Goal: Entertainment & Leisure: Browse casually

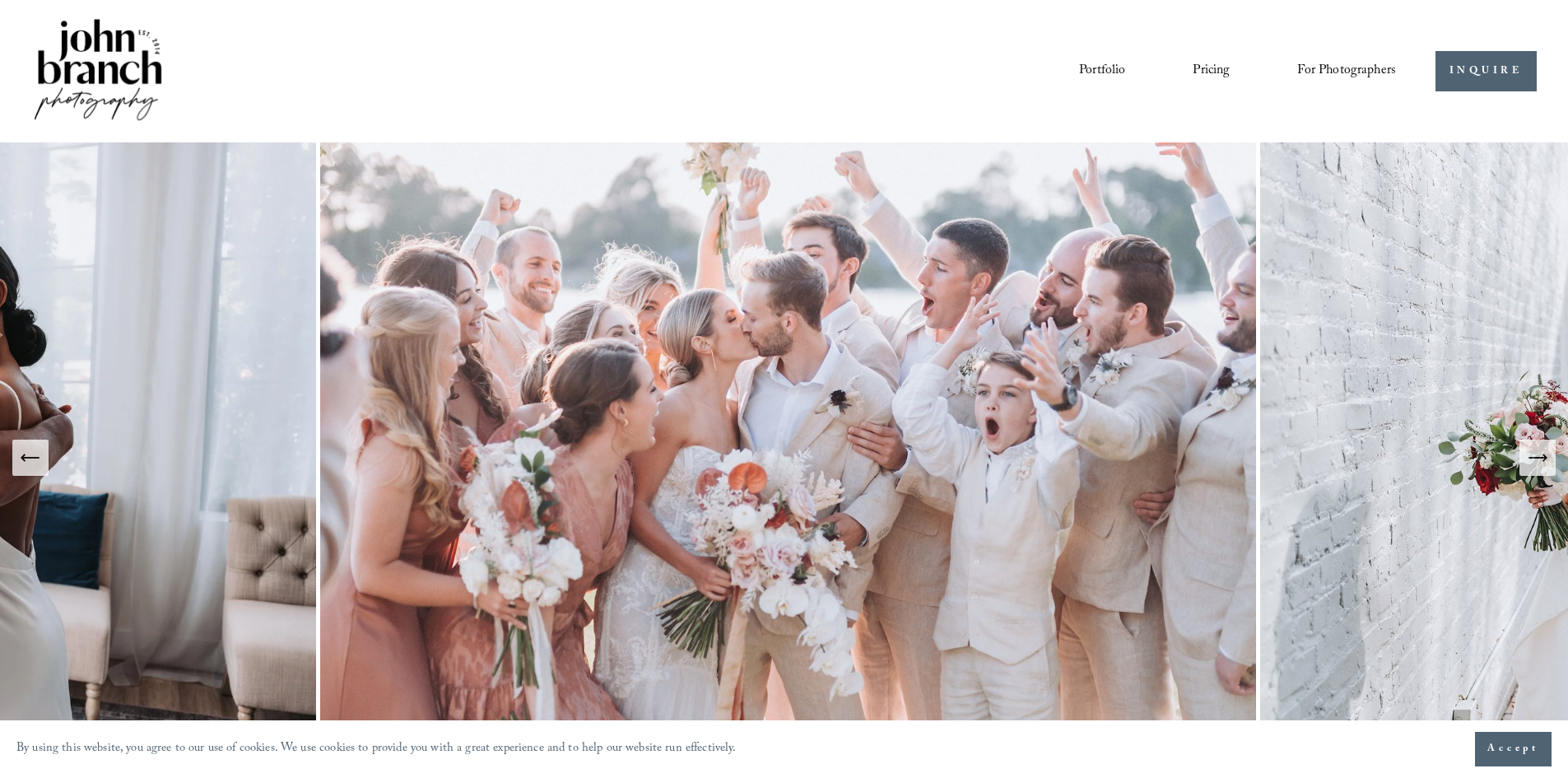
click at [708, 444] on img at bounding box center [788, 456] width 944 height 630
drag, startPoint x: 992, startPoint y: 290, endPoint x: 1547, endPoint y: 450, distance: 577.6
click at [1547, 450] on icon "Next Slide" at bounding box center [1537, 457] width 23 height 23
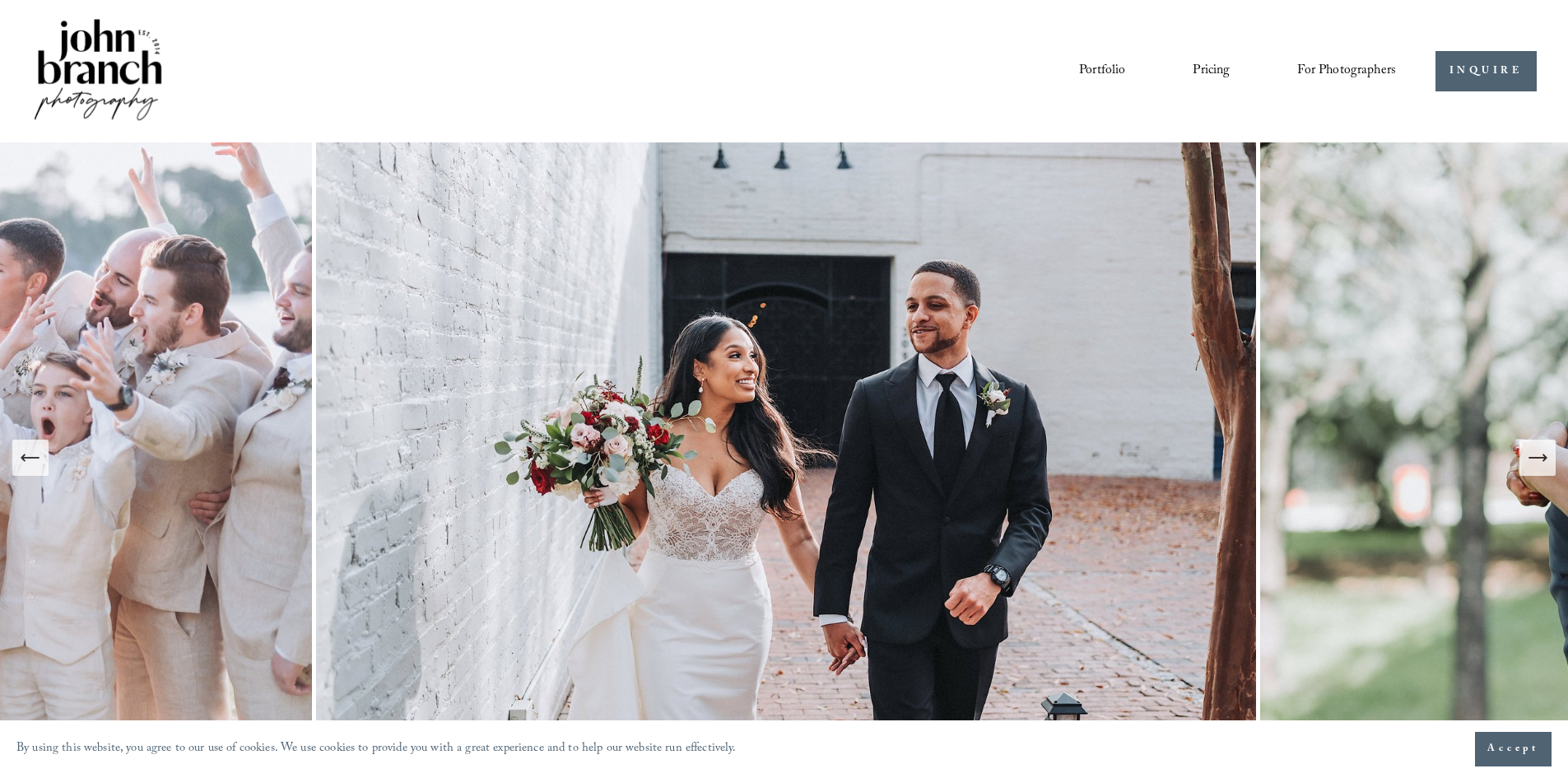
click at [1528, 462] on icon "Next Slide" at bounding box center [1537, 457] width 23 height 23
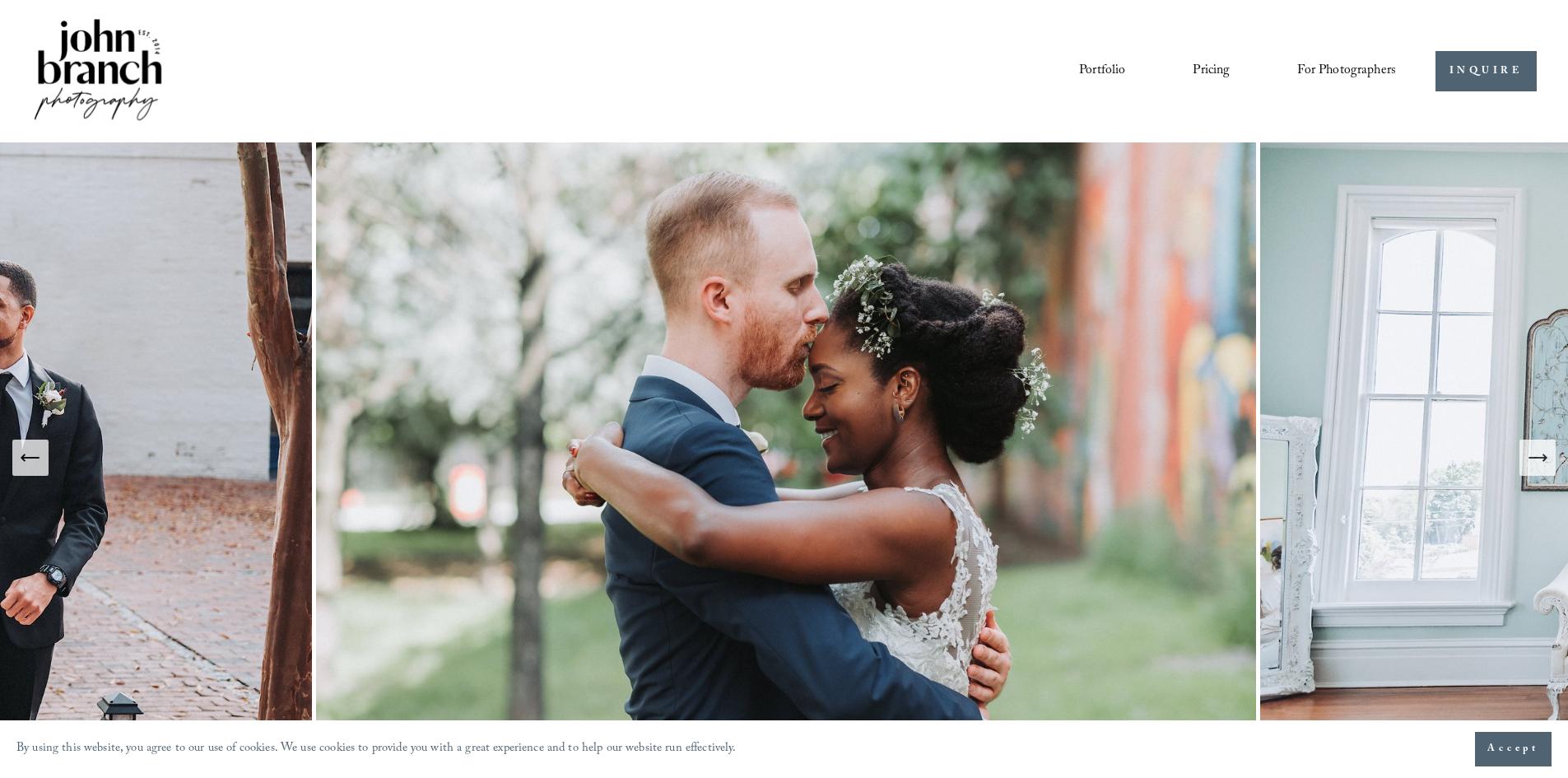
click at [1528, 455] on icon "Next Slide" at bounding box center [1537, 457] width 23 height 23
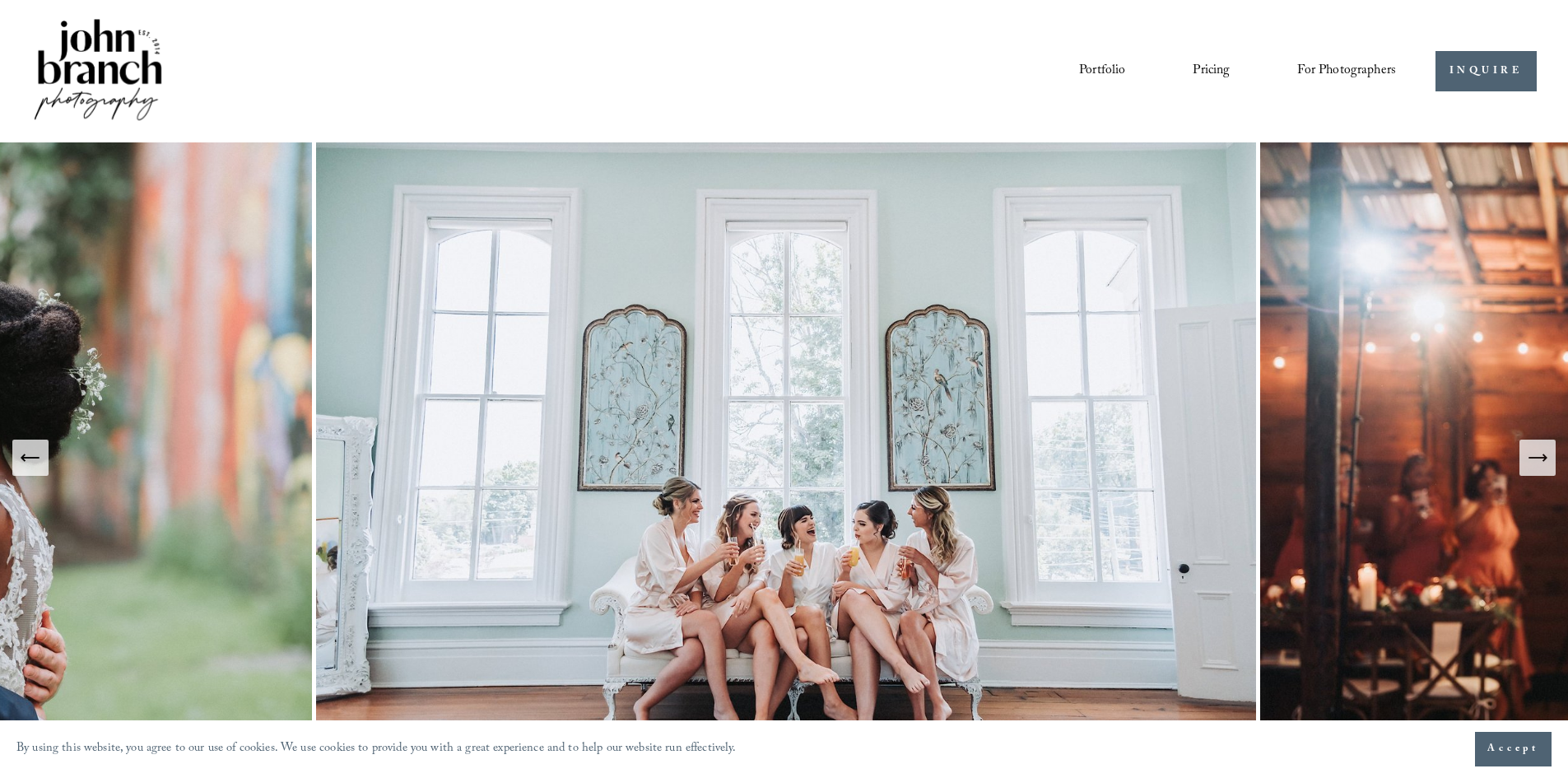
click at [1539, 458] on icon "Next Slide" at bounding box center [1537, 457] width 23 height 23
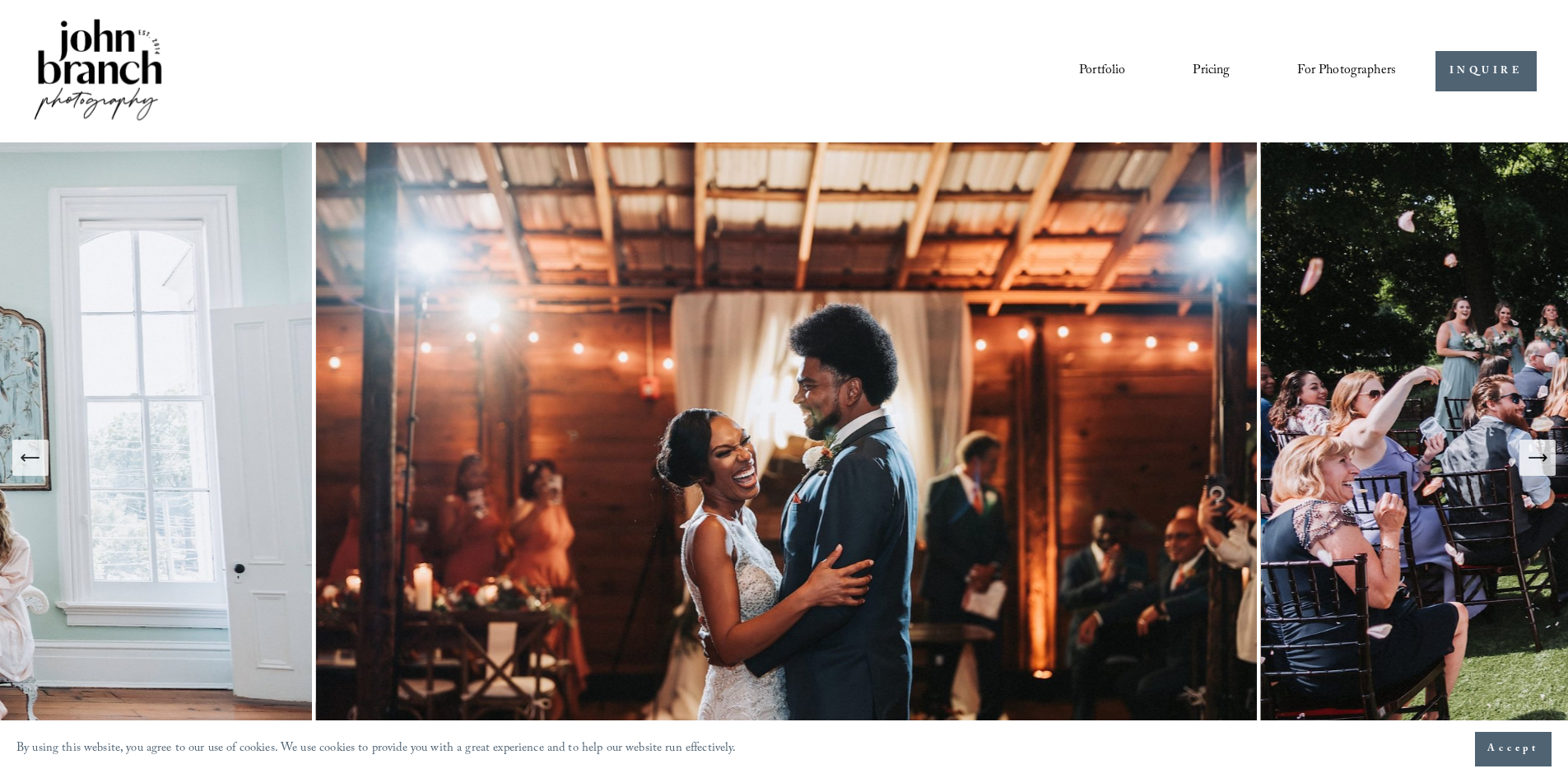
click at [1541, 457] on icon "Next Slide" at bounding box center [1537, 457] width 17 height 0
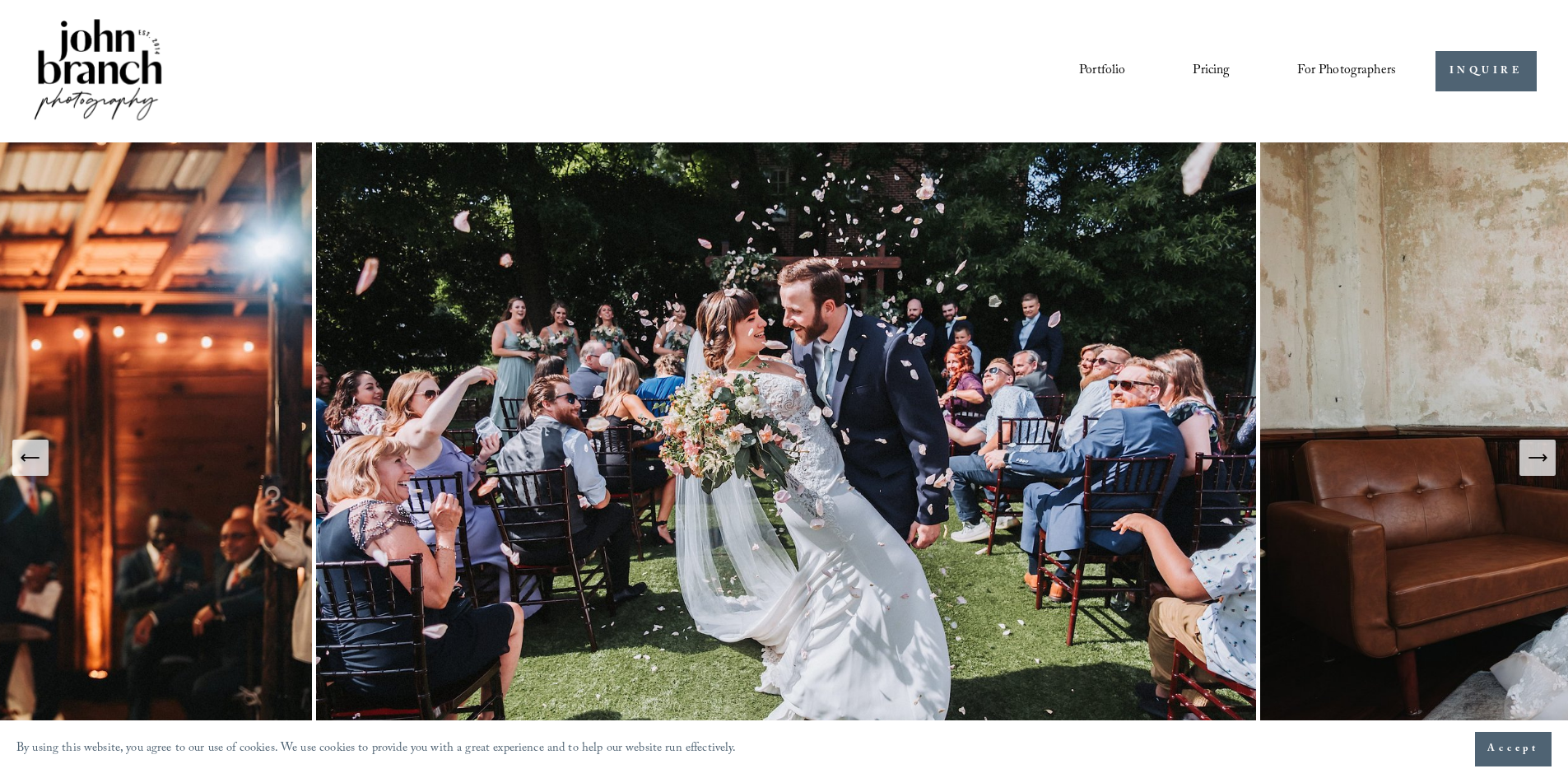
click at [1541, 457] on icon "Next Slide" at bounding box center [1537, 457] width 17 height 0
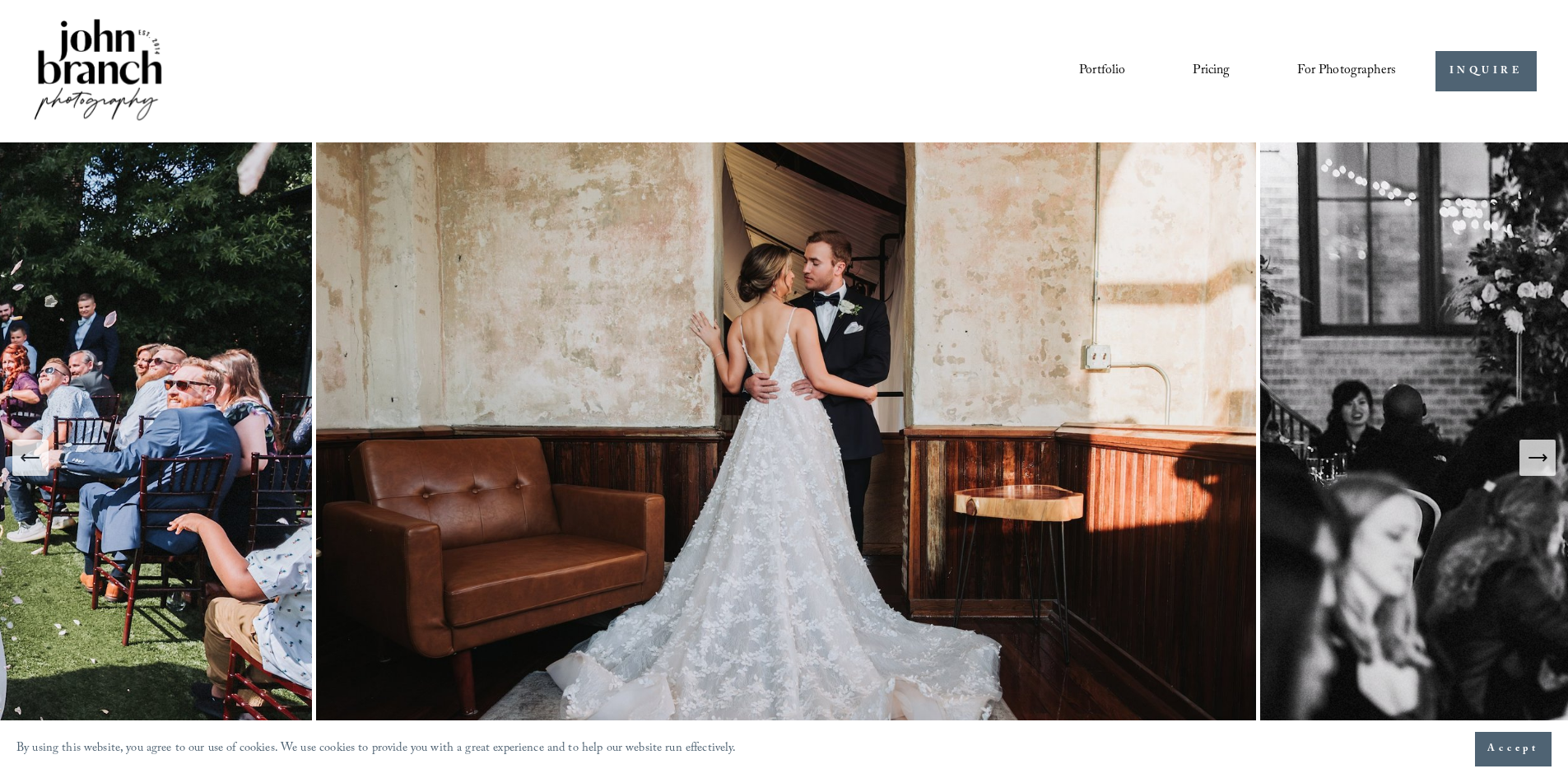
click at [1541, 457] on icon "Next Slide" at bounding box center [1537, 457] width 17 height 0
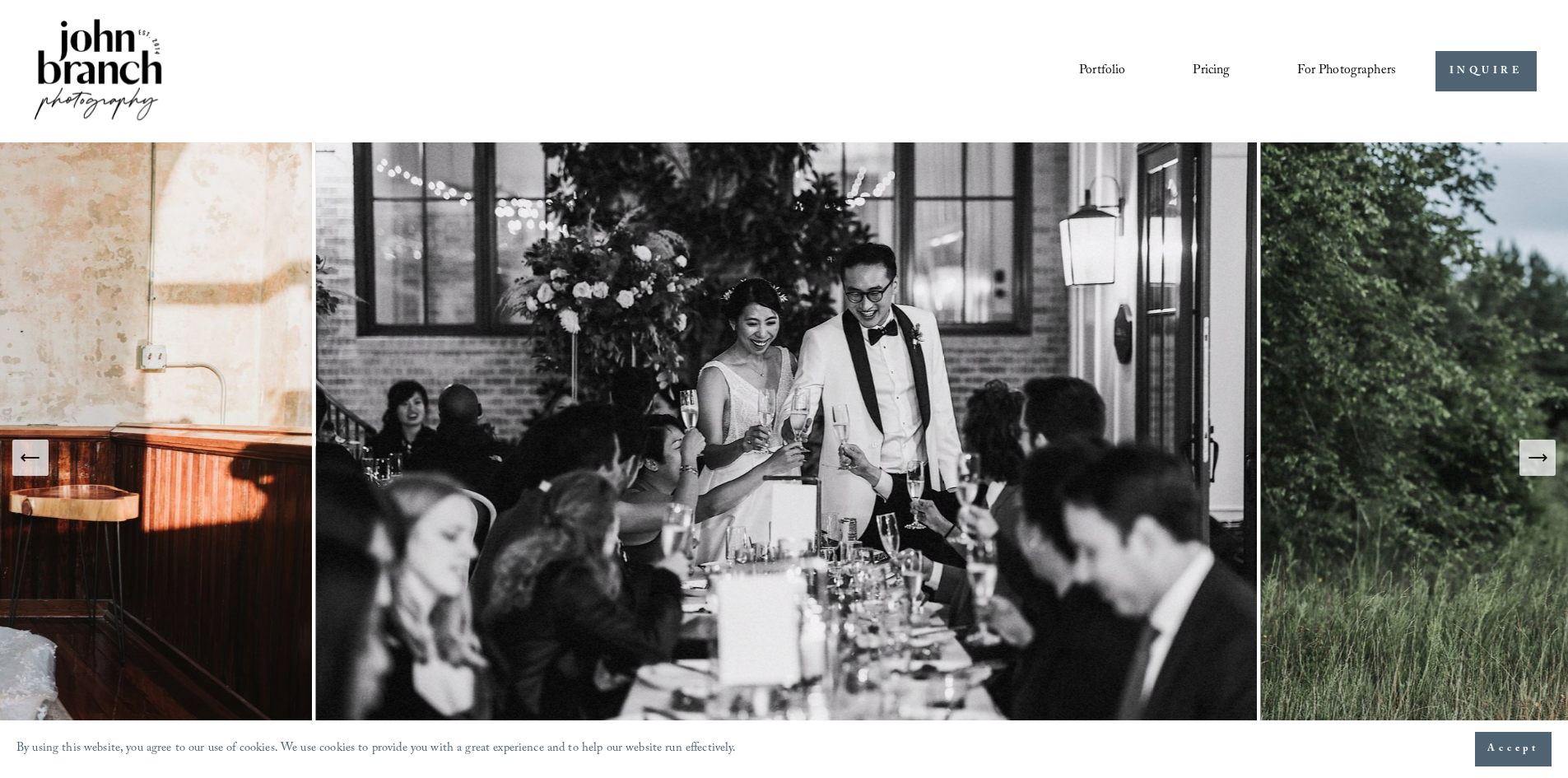
click at [1541, 457] on icon "Next Slide" at bounding box center [1537, 457] width 17 height 0
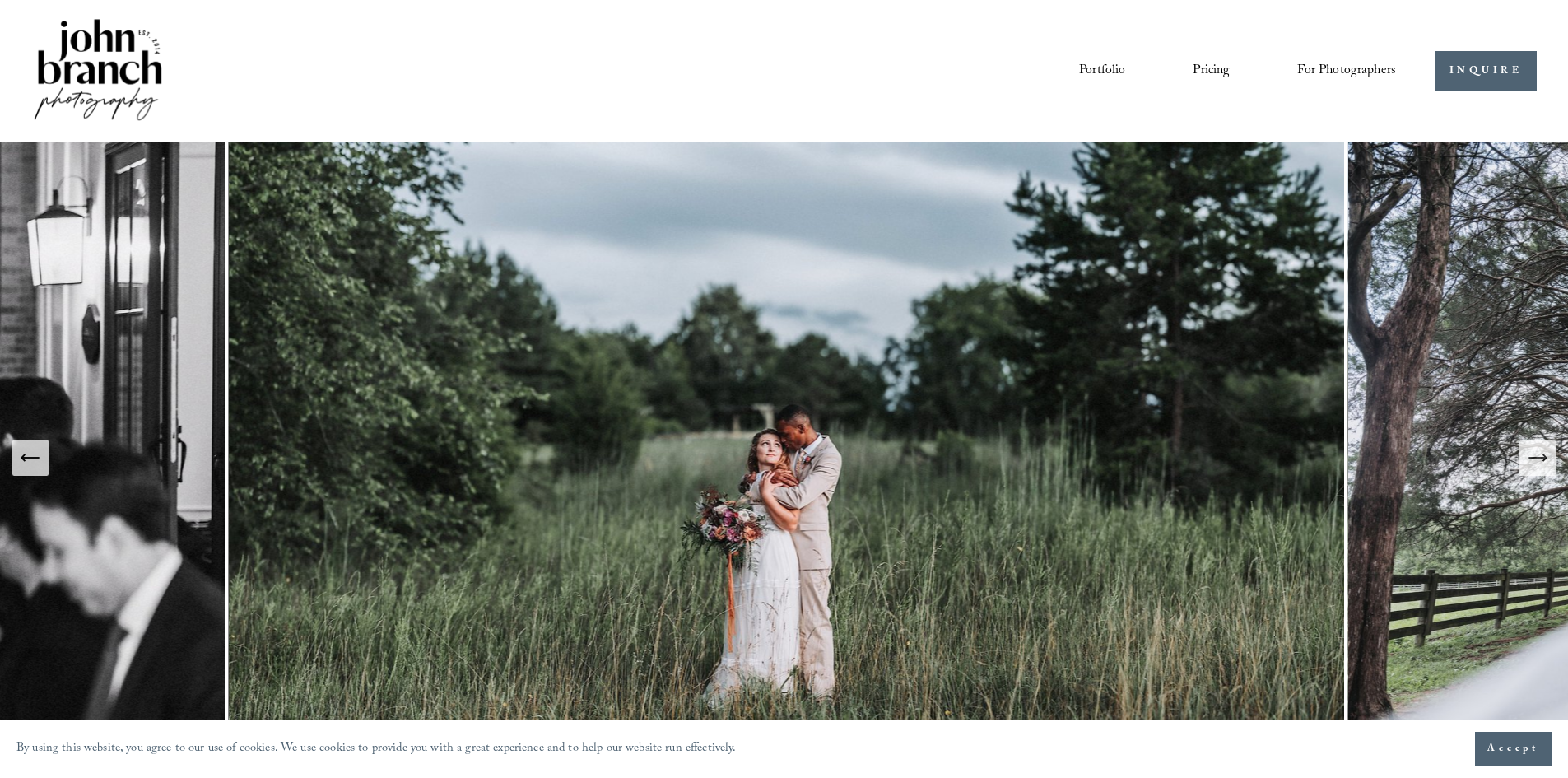
click at [1536, 454] on icon "Next Slide" at bounding box center [1537, 457] width 23 height 23
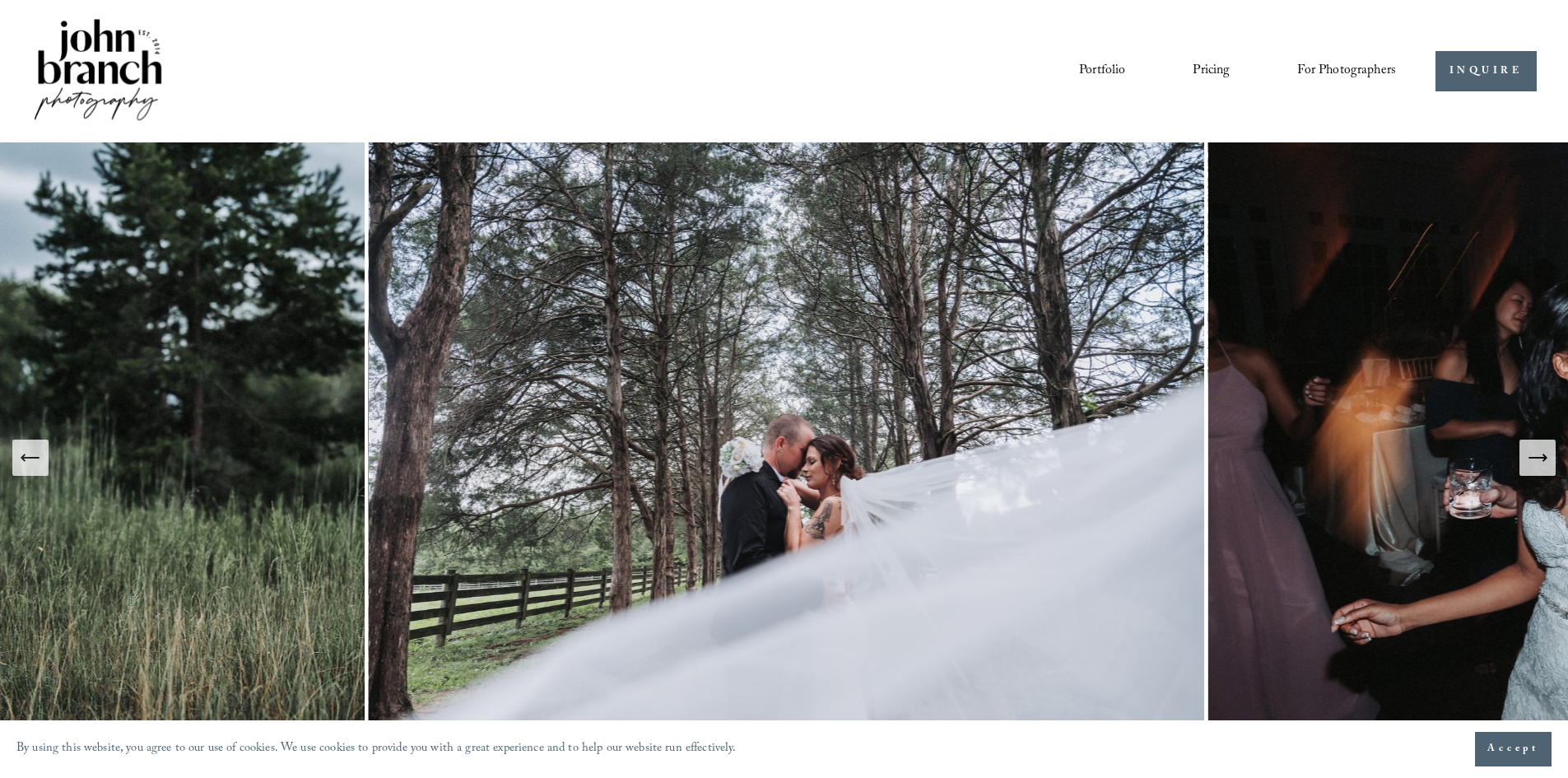
click at [1539, 454] on icon "Next Slide" at bounding box center [1537, 457] width 23 height 23
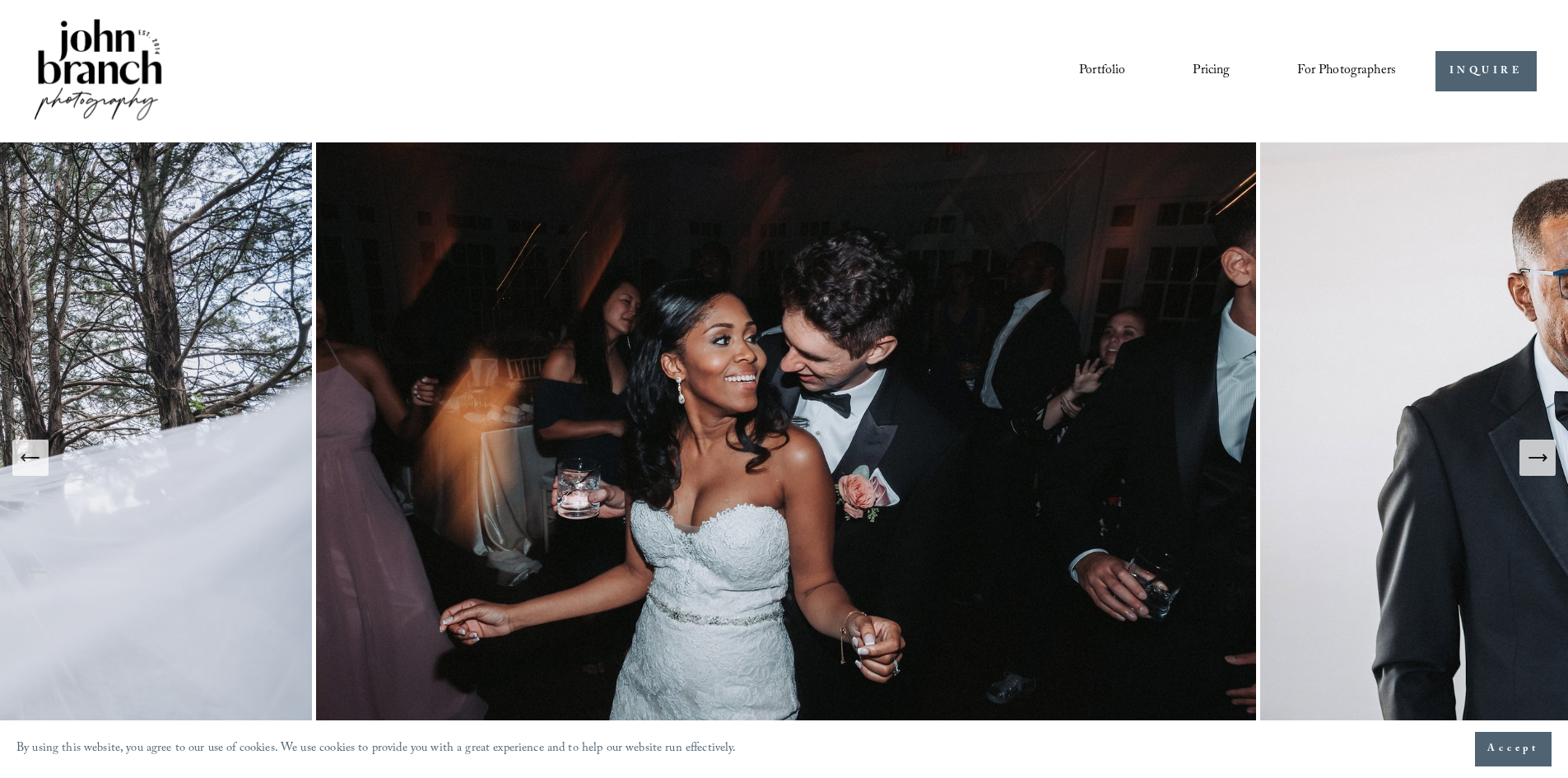
click at [1541, 453] on icon "Next Slide" at bounding box center [1537, 457] width 23 height 23
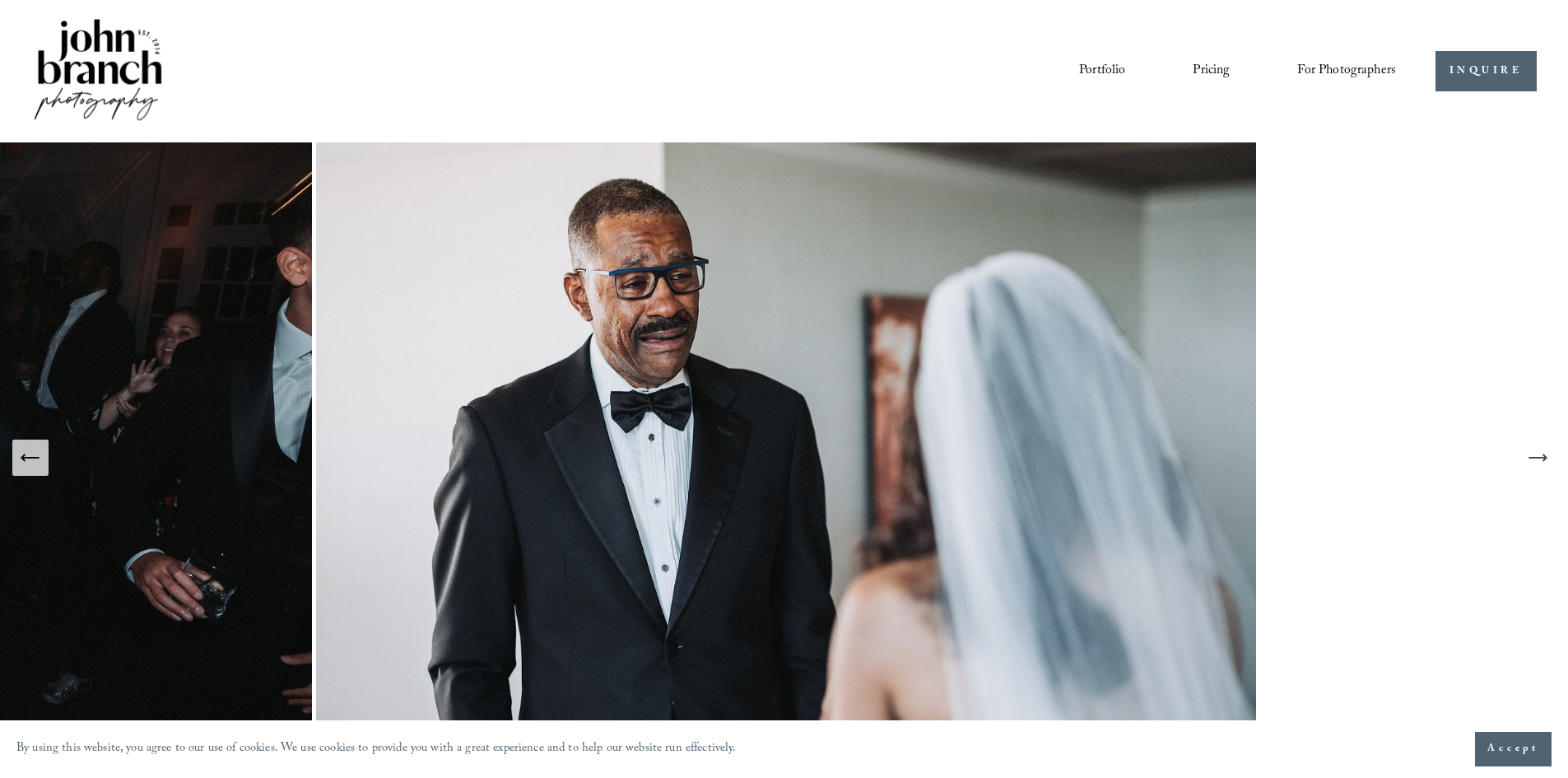
click at [1541, 453] on icon "Next Slide" at bounding box center [1537, 457] width 23 height 23
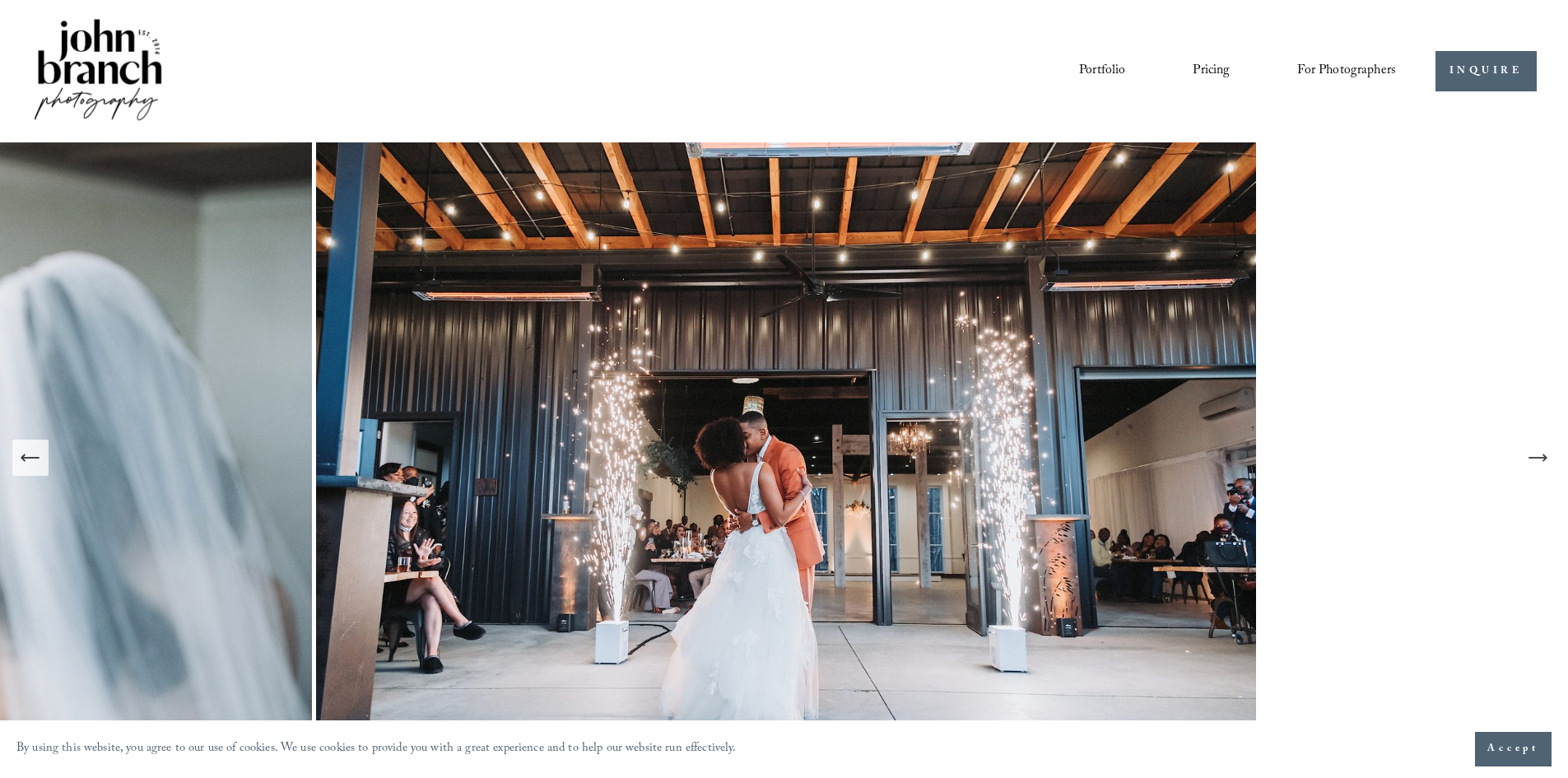
click at [1542, 453] on icon "Next Slide" at bounding box center [1537, 457] width 23 height 23
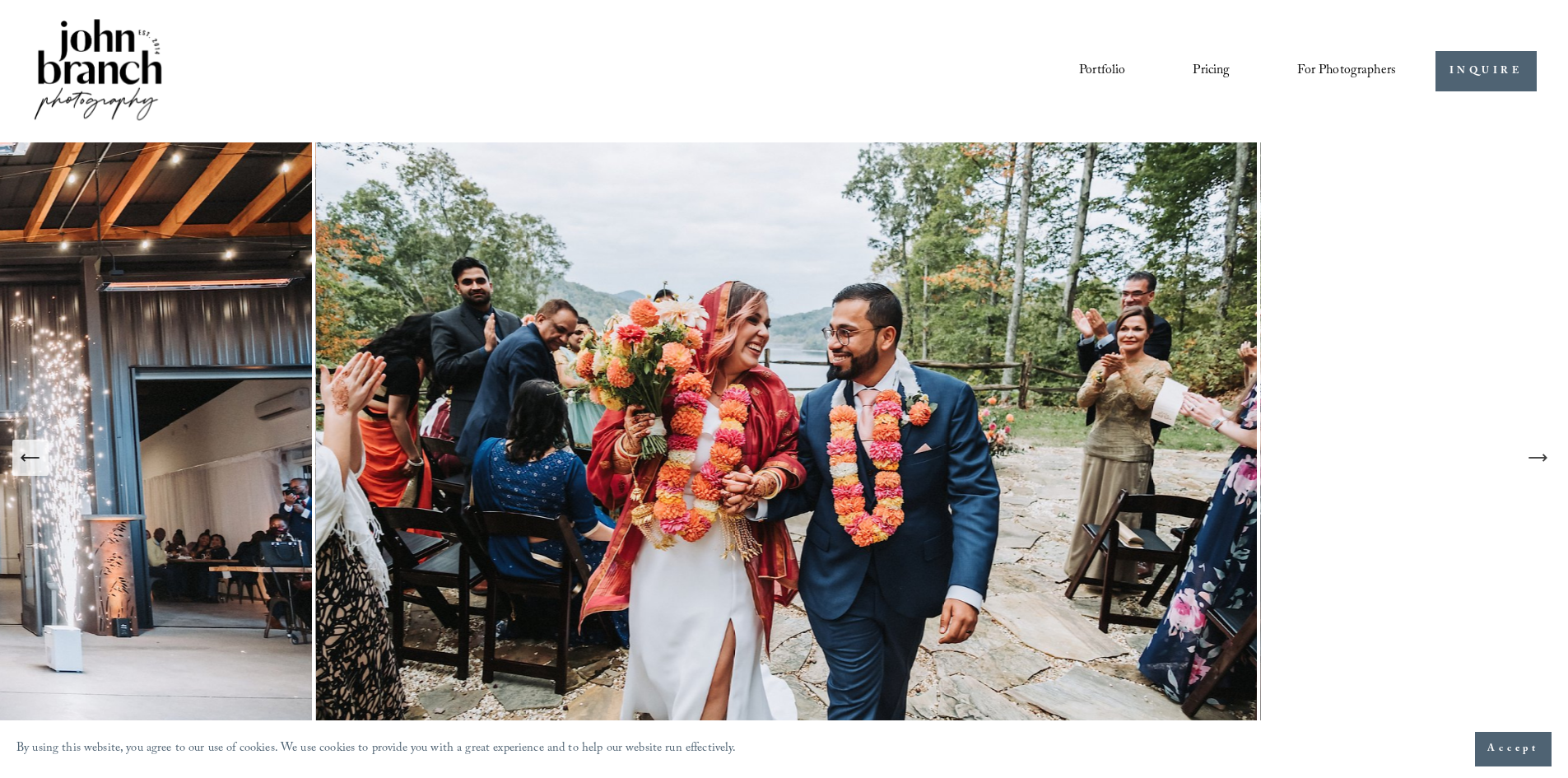
click at [1542, 453] on icon "Next Slide" at bounding box center [1537, 457] width 23 height 23
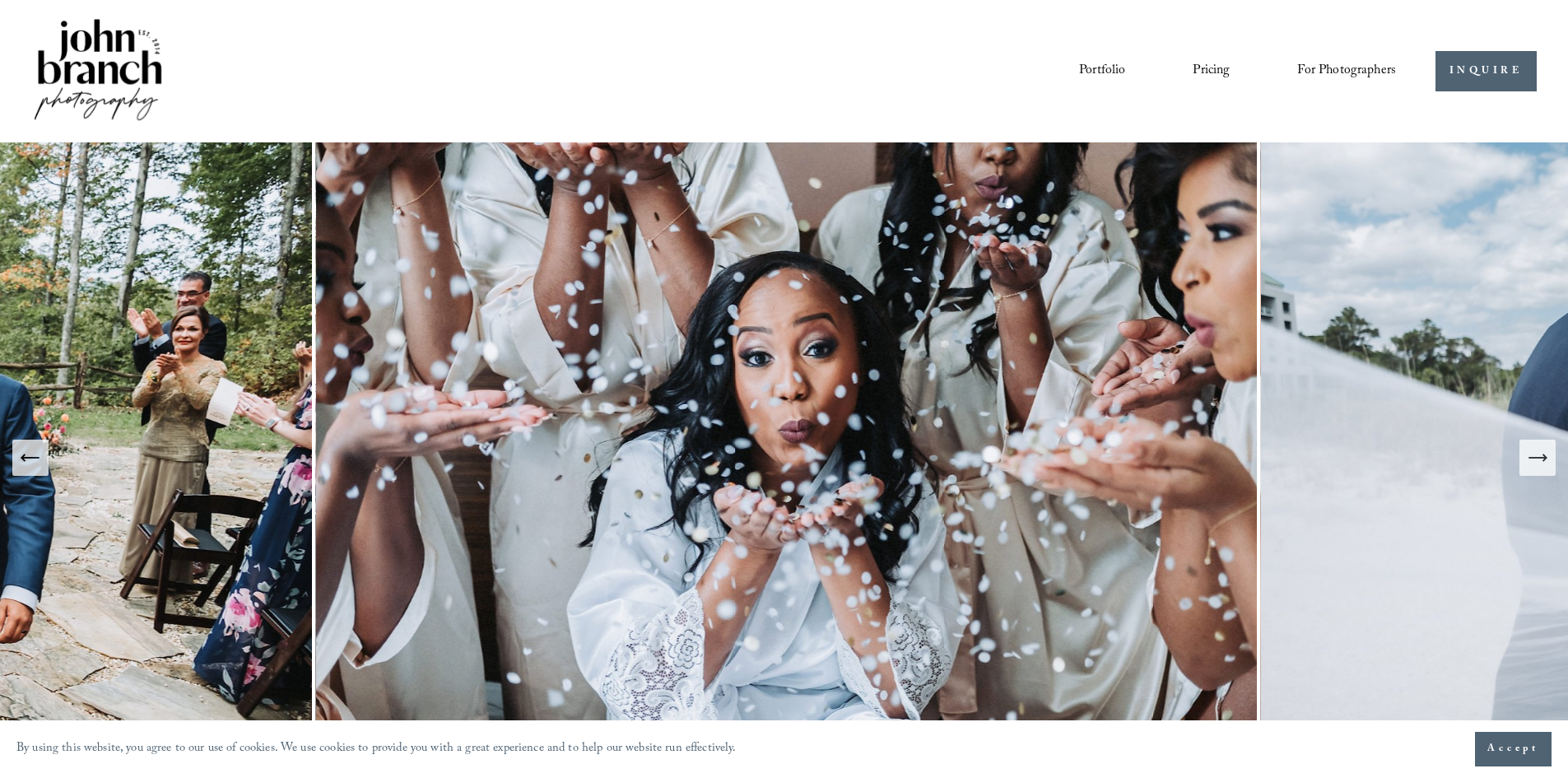
click at [1542, 453] on icon "Next Slide" at bounding box center [1537, 457] width 23 height 23
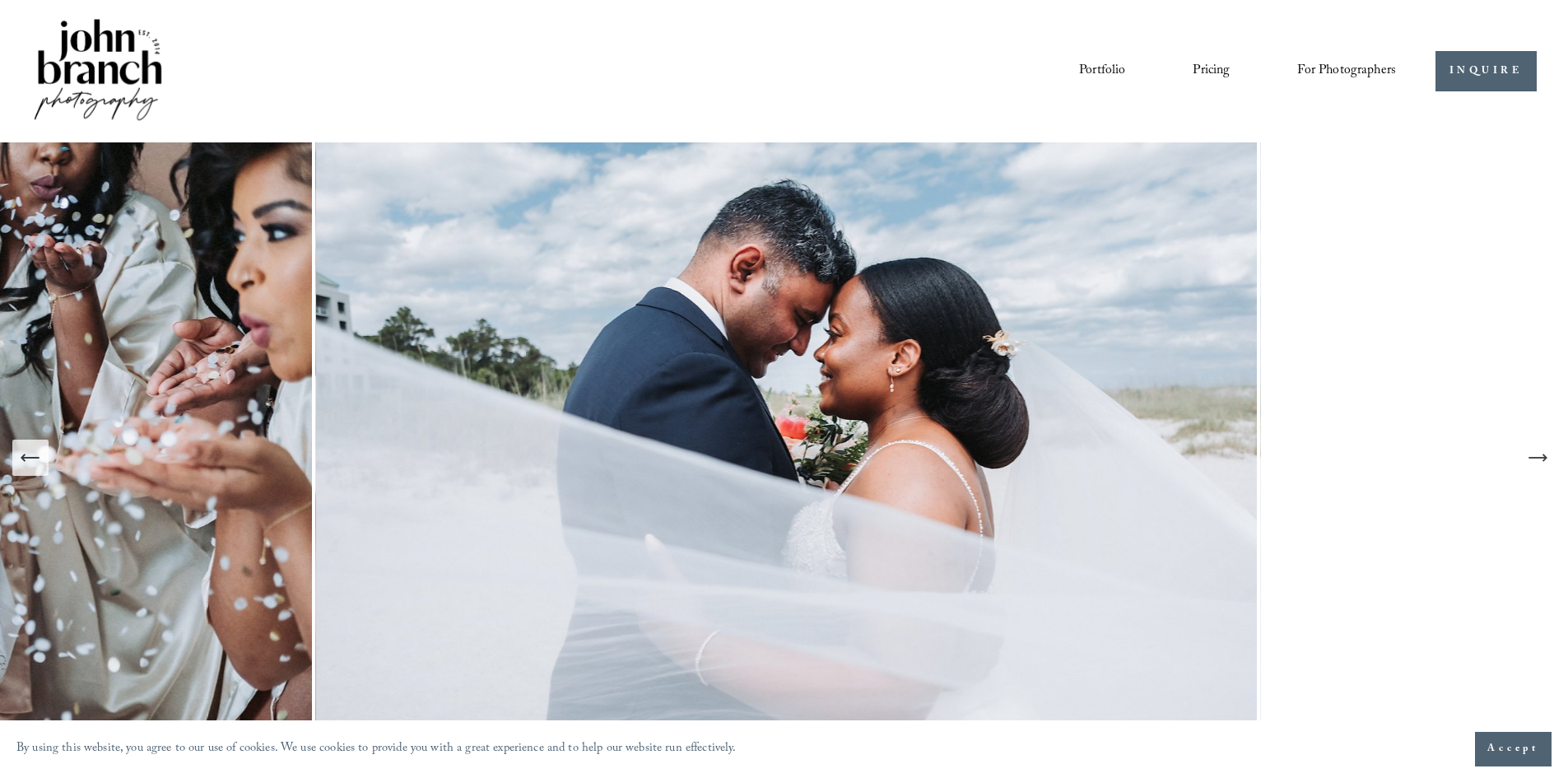
click at [1538, 448] on icon "Next Slide" at bounding box center [1537, 457] width 23 height 23
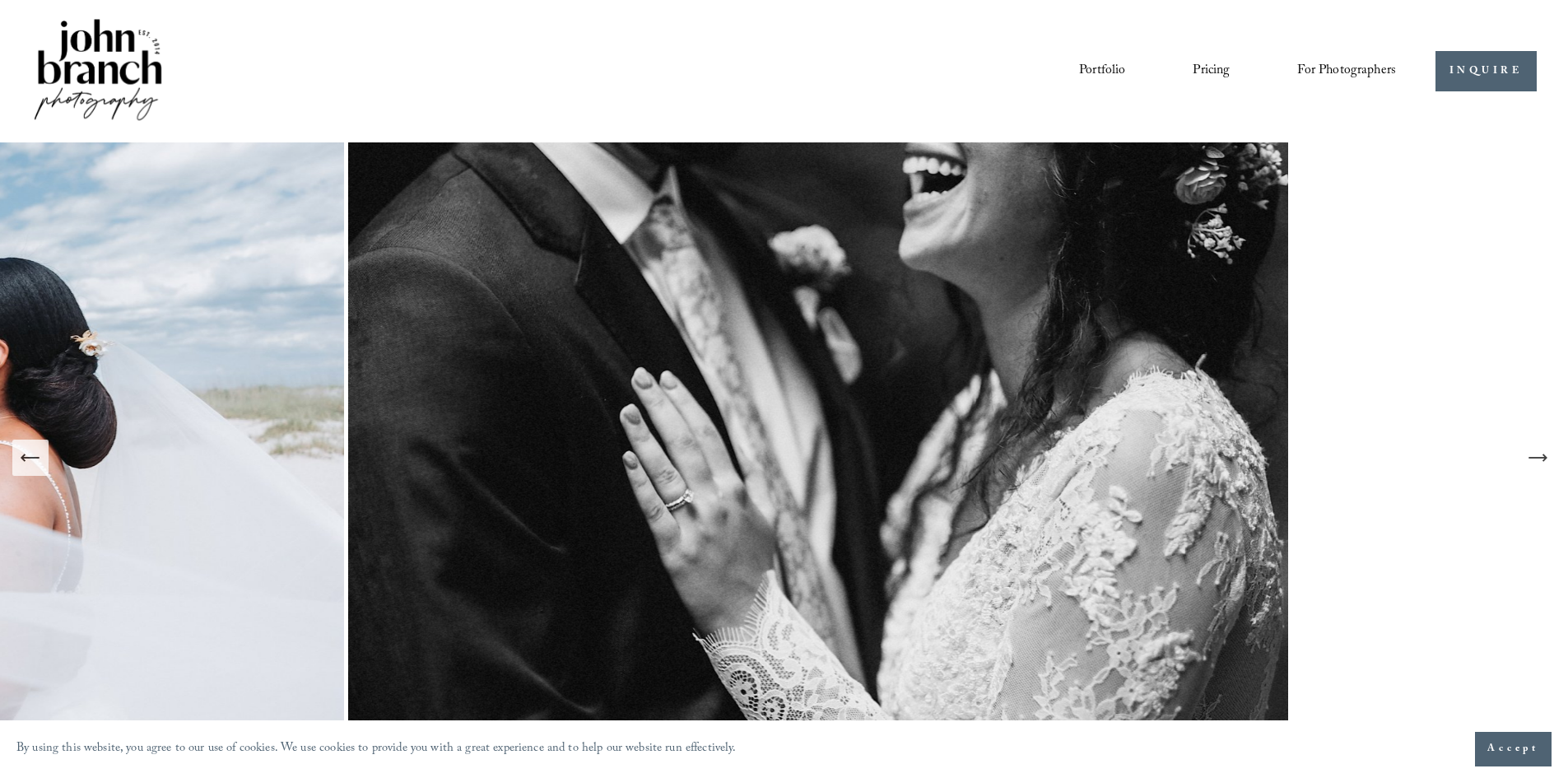
click at [1538, 449] on icon "Next Slide" at bounding box center [1537, 457] width 23 height 23
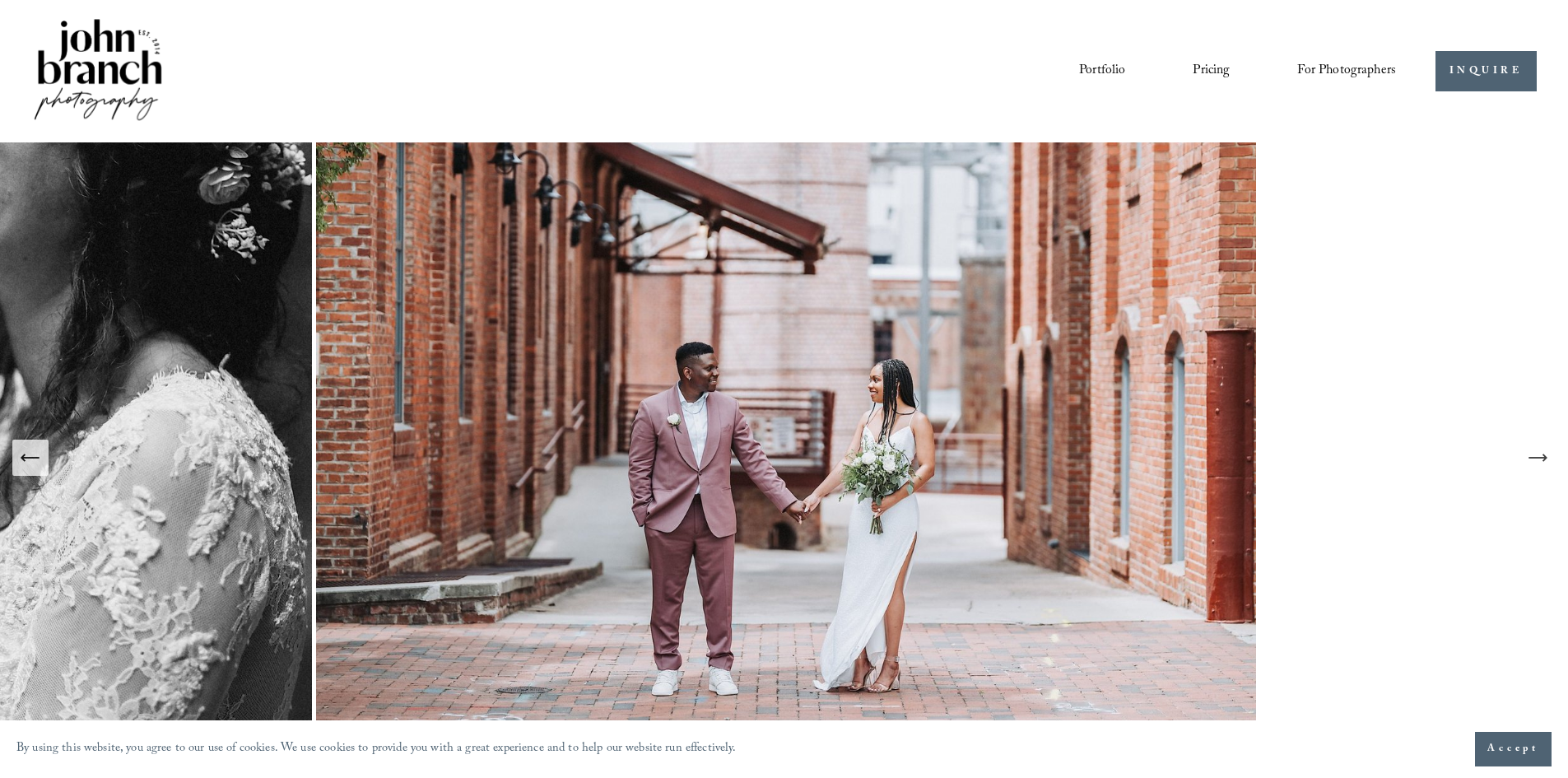
click at [1538, 449] on icon "Next Slide" at bounding box center [1537, 457] width 23 height 23
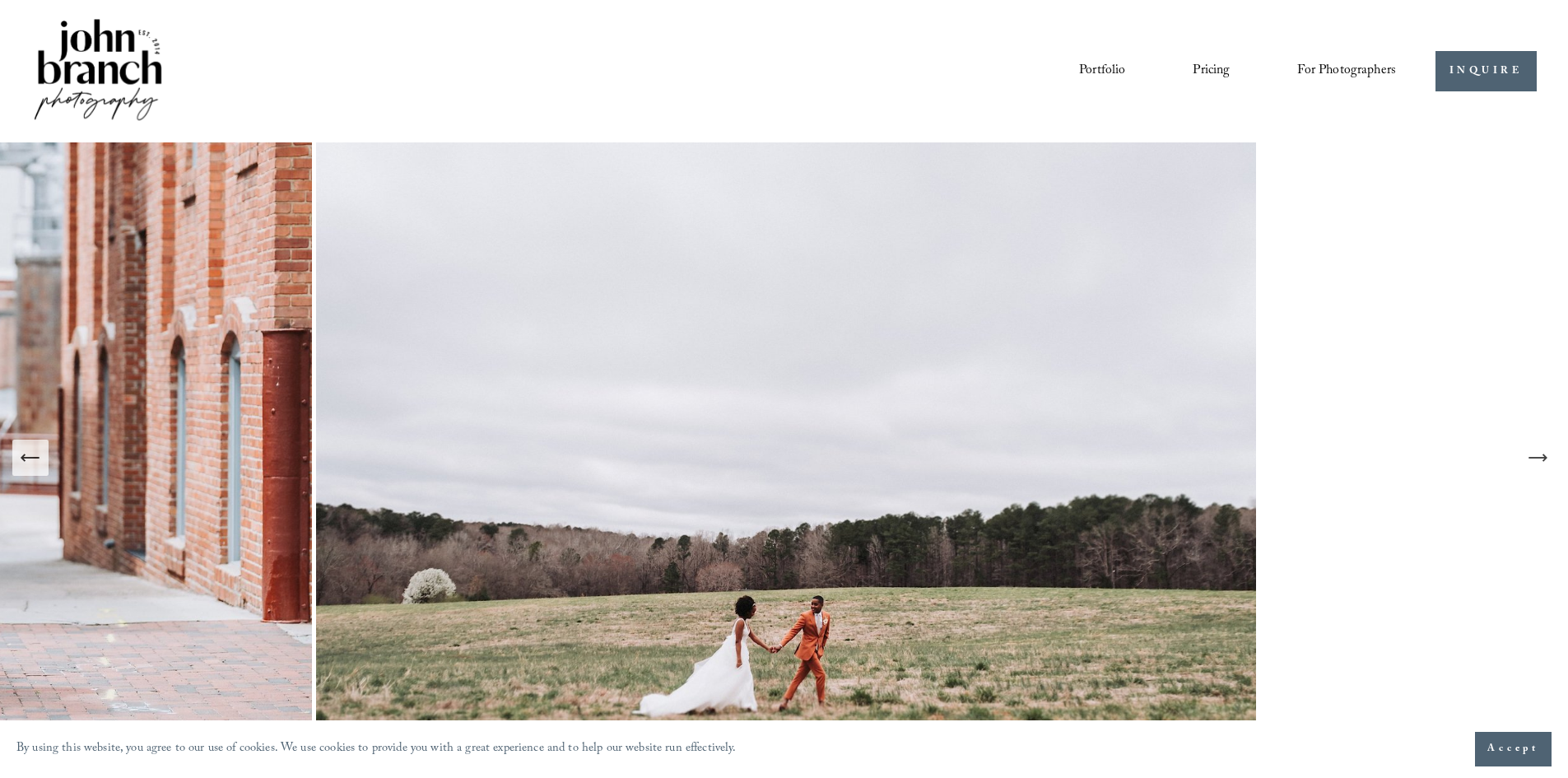
click at [1538, 449] on icon "Next Slide" at bounding box center [1537, 457] width 23 height 23
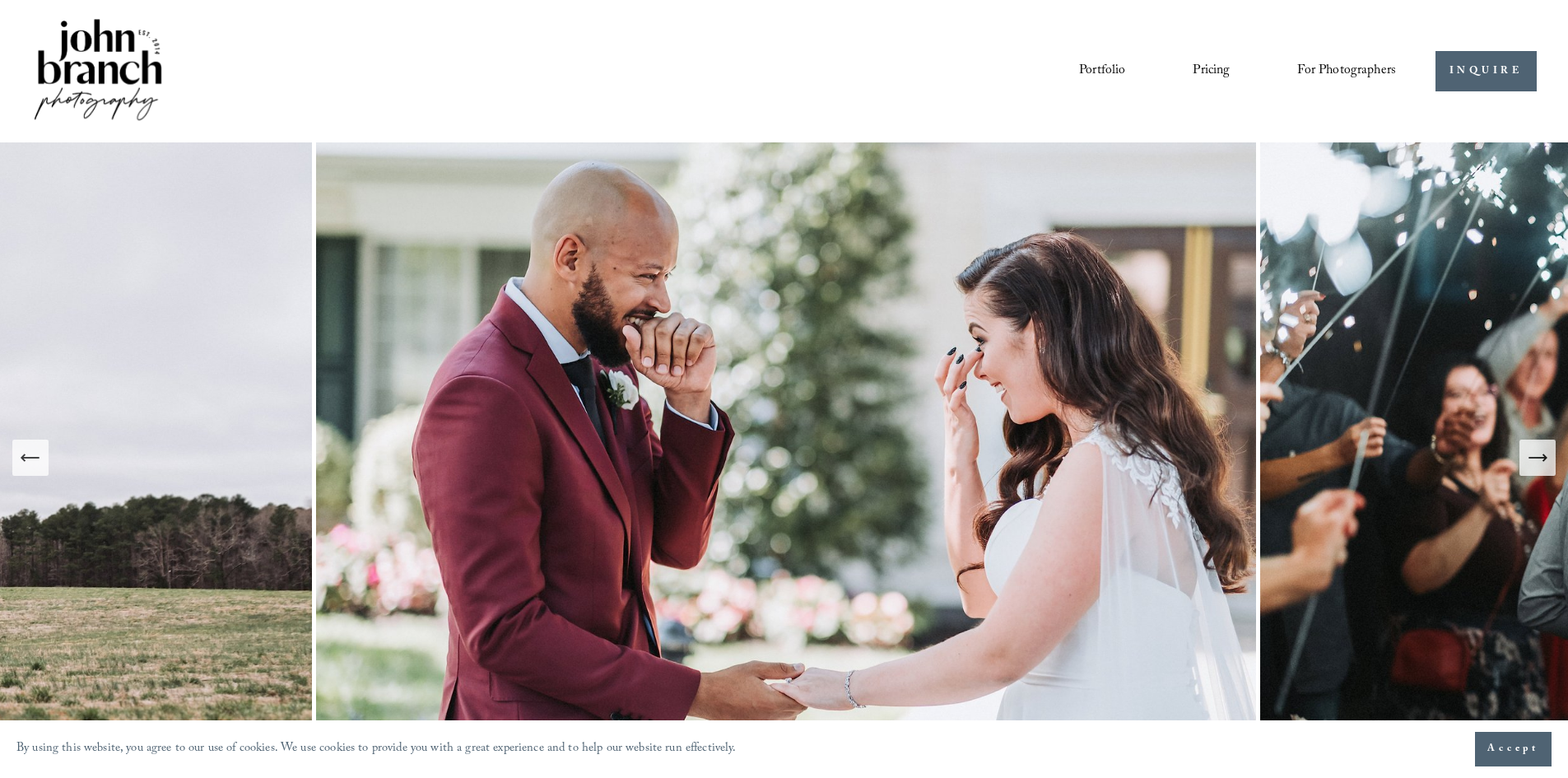
click at [1541, 459] on icon "Next Slide" at bounding box center [1537, 457] width 23 height 23
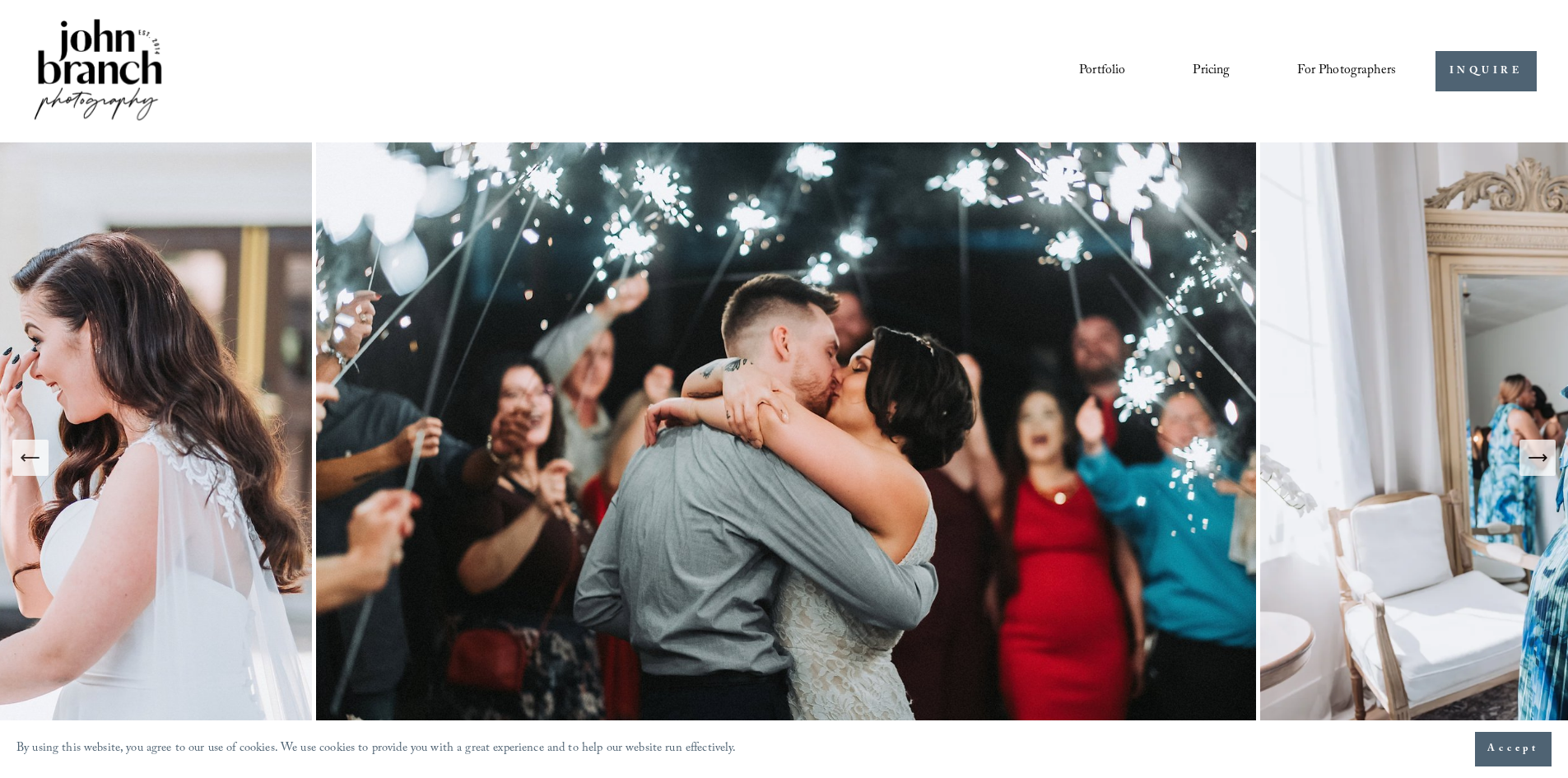
click at [1549, 459] on icon "Next Slide" at bounding box center [1537, 457] width 23 height 23
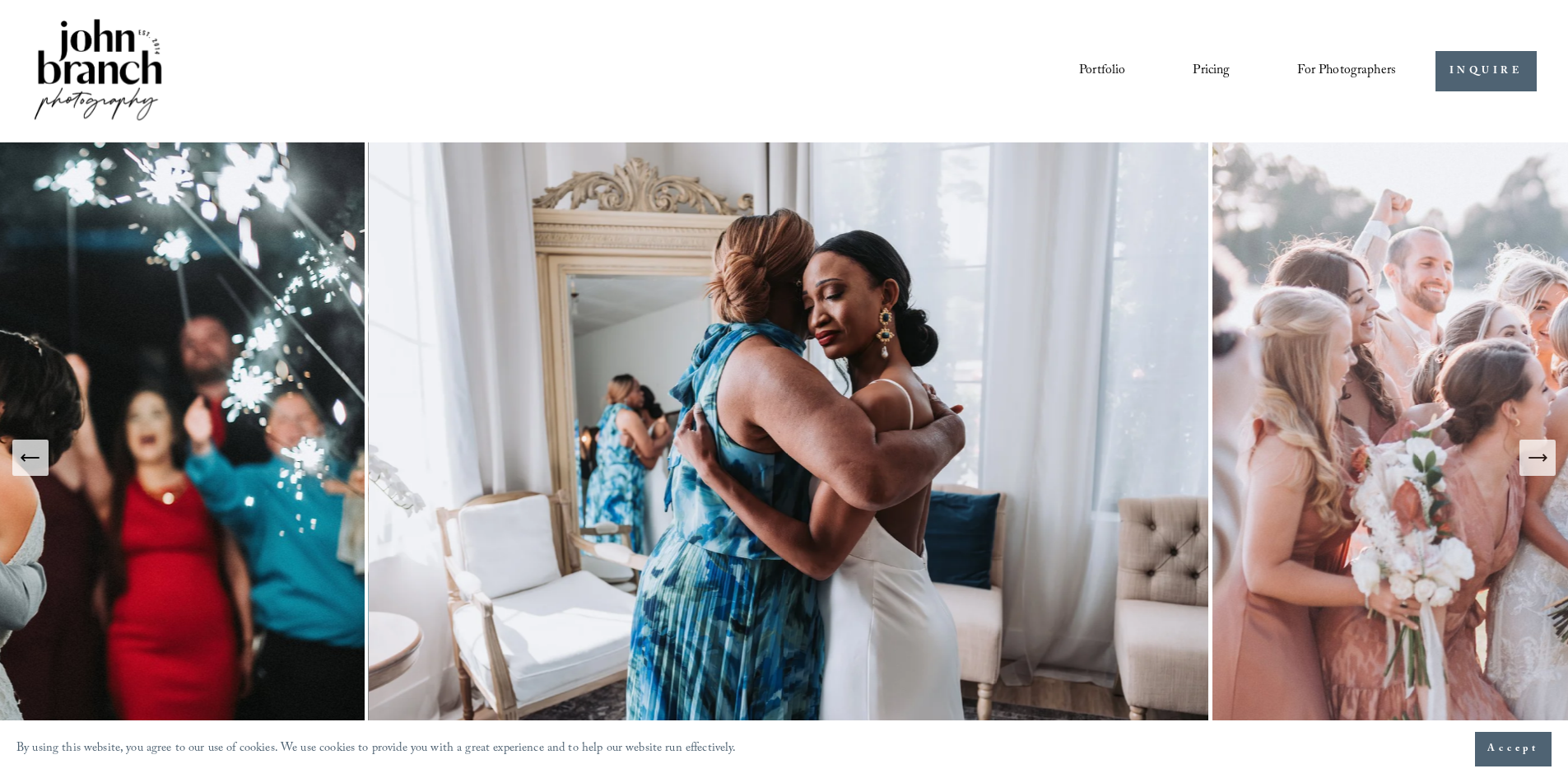
click at [1549, 459] on icon "Next Slide" at bounding box center [1537, 457] width 23 height 23
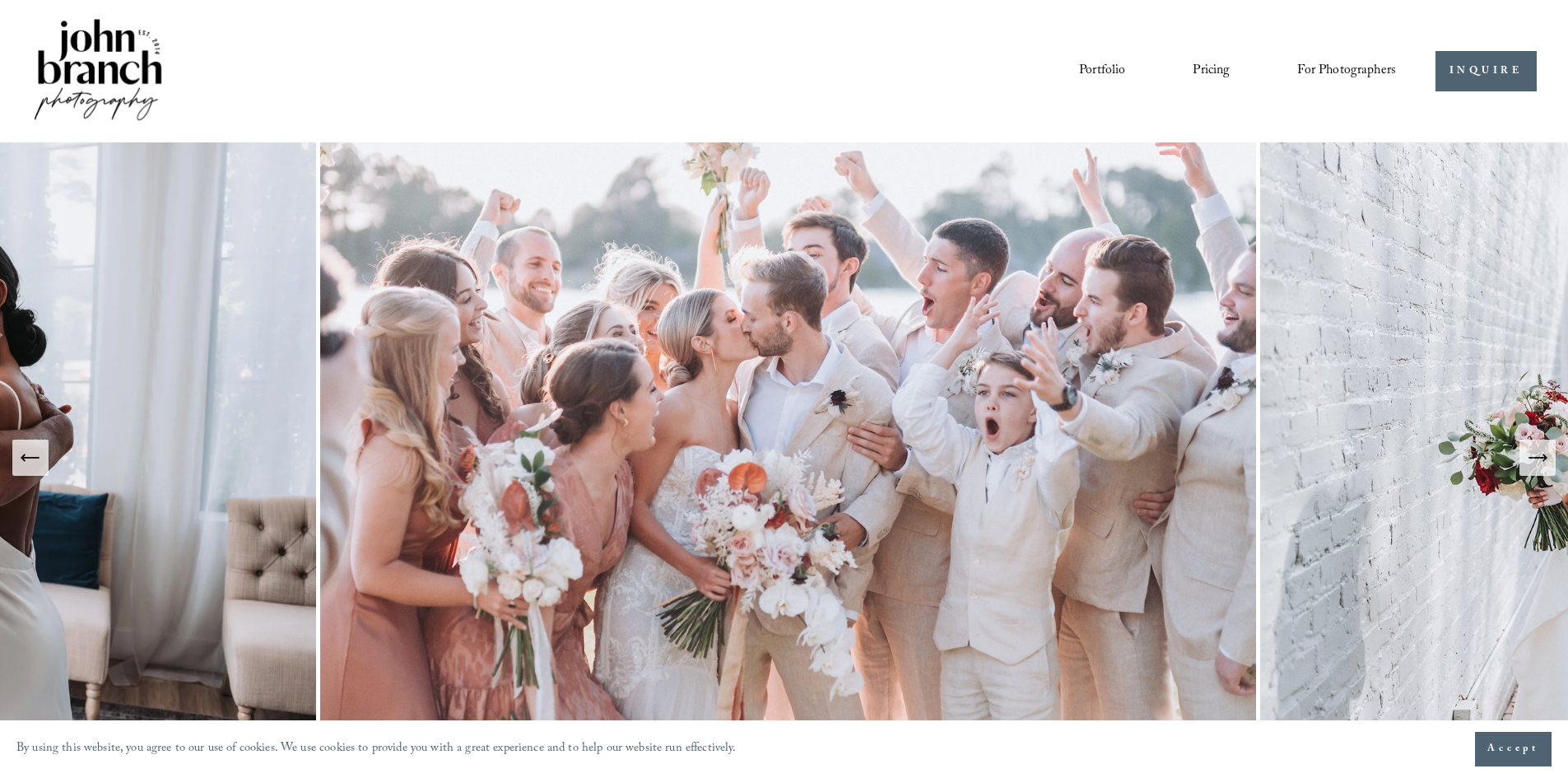
click at [1549, 459] on icon "Next Slide" at bounding box center [1537, 457] width 23 height 23
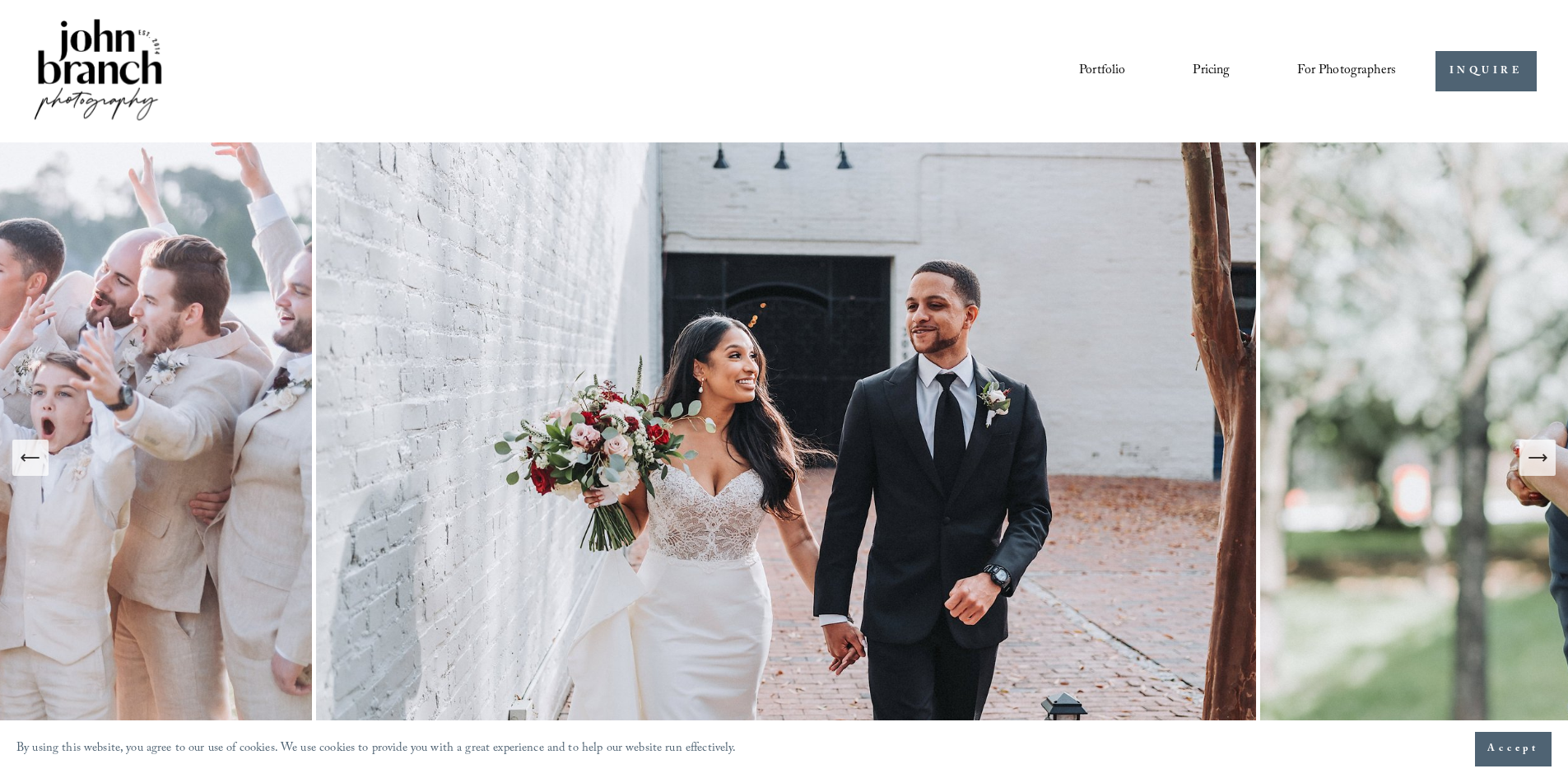
click at [1549, 459] on icon "Next Slide" at bounding box center [1537, 457] width 23 height 23
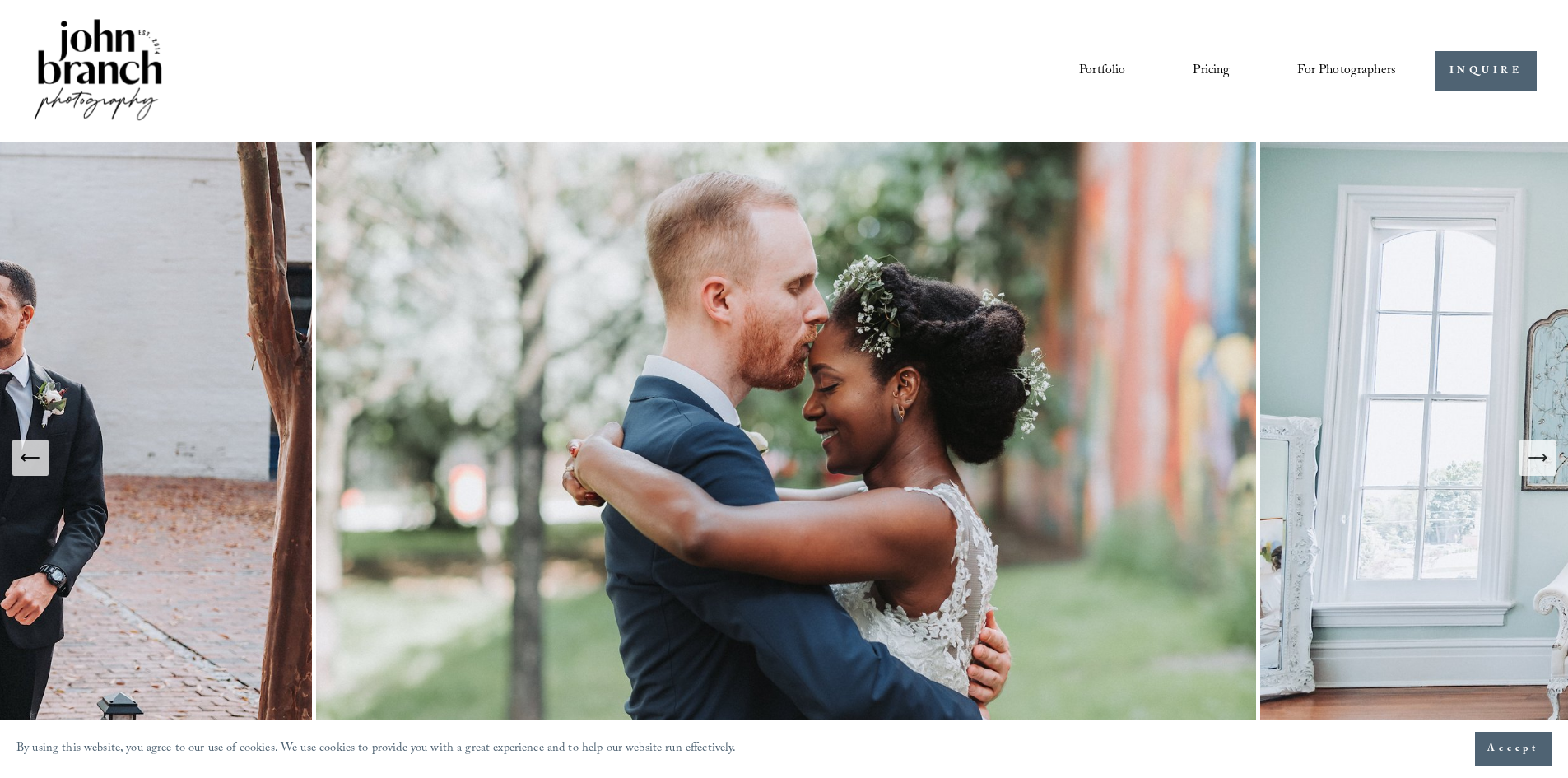
click at [1549, 459] on icon "Next Slide" at bounding box center [1537, 457] width 23 height 23
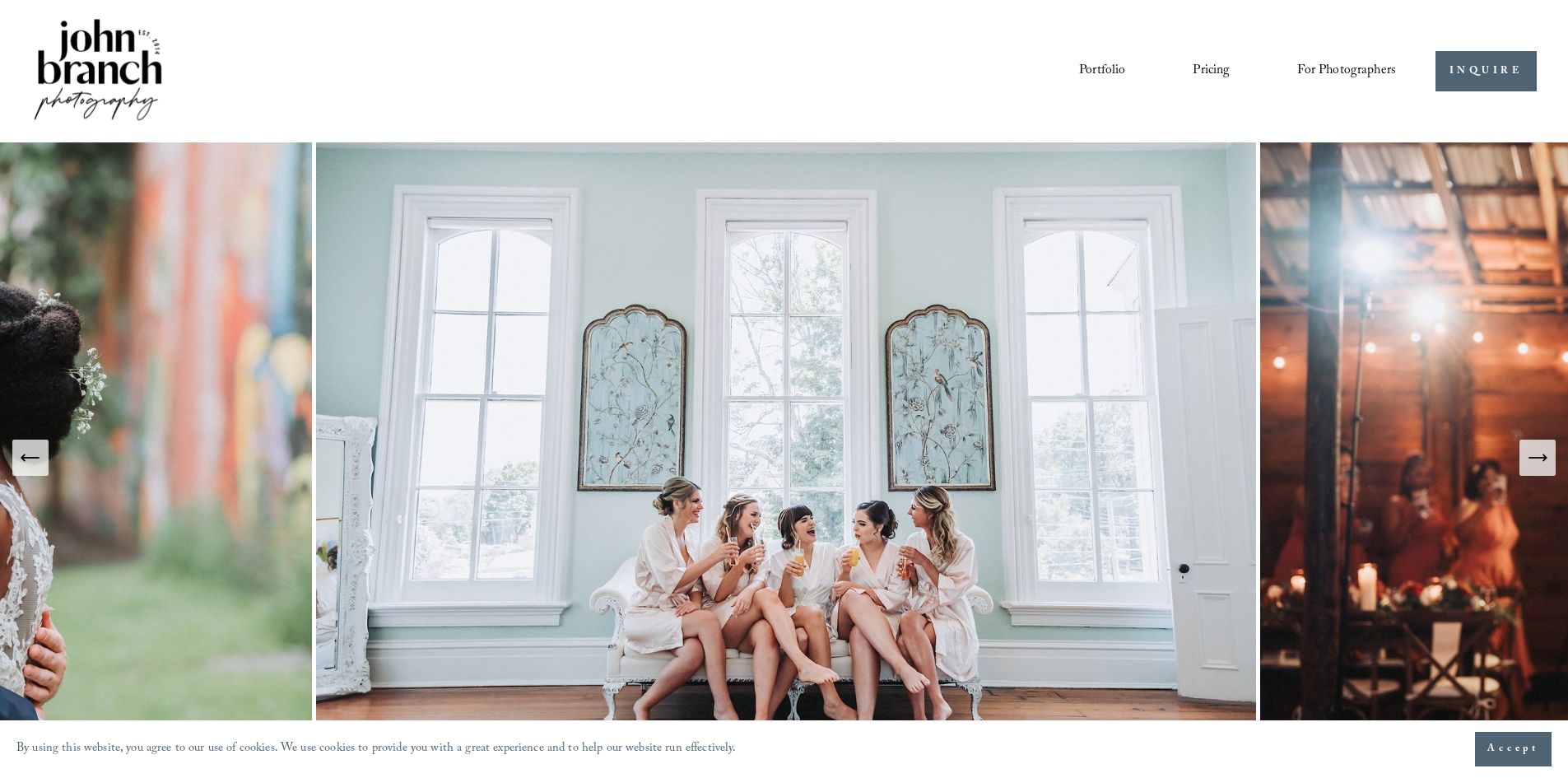
click at [1549, 459] on icon "Next Slide" at bounding box center [1537, 457] width 23 height 23
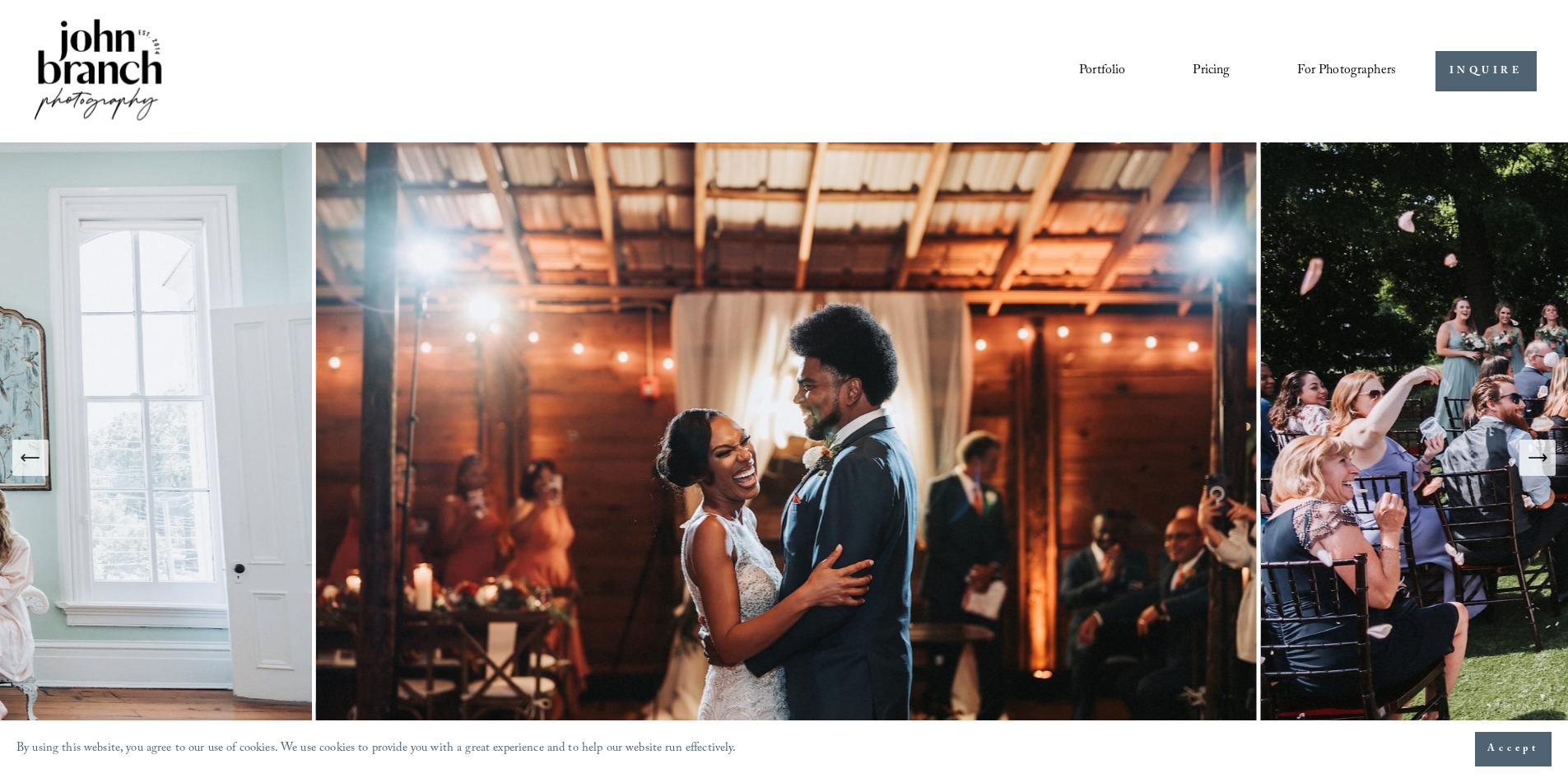
click at [39, 471] on button "Previous Slide" at bounding box center [30, 458] width 37 height 37
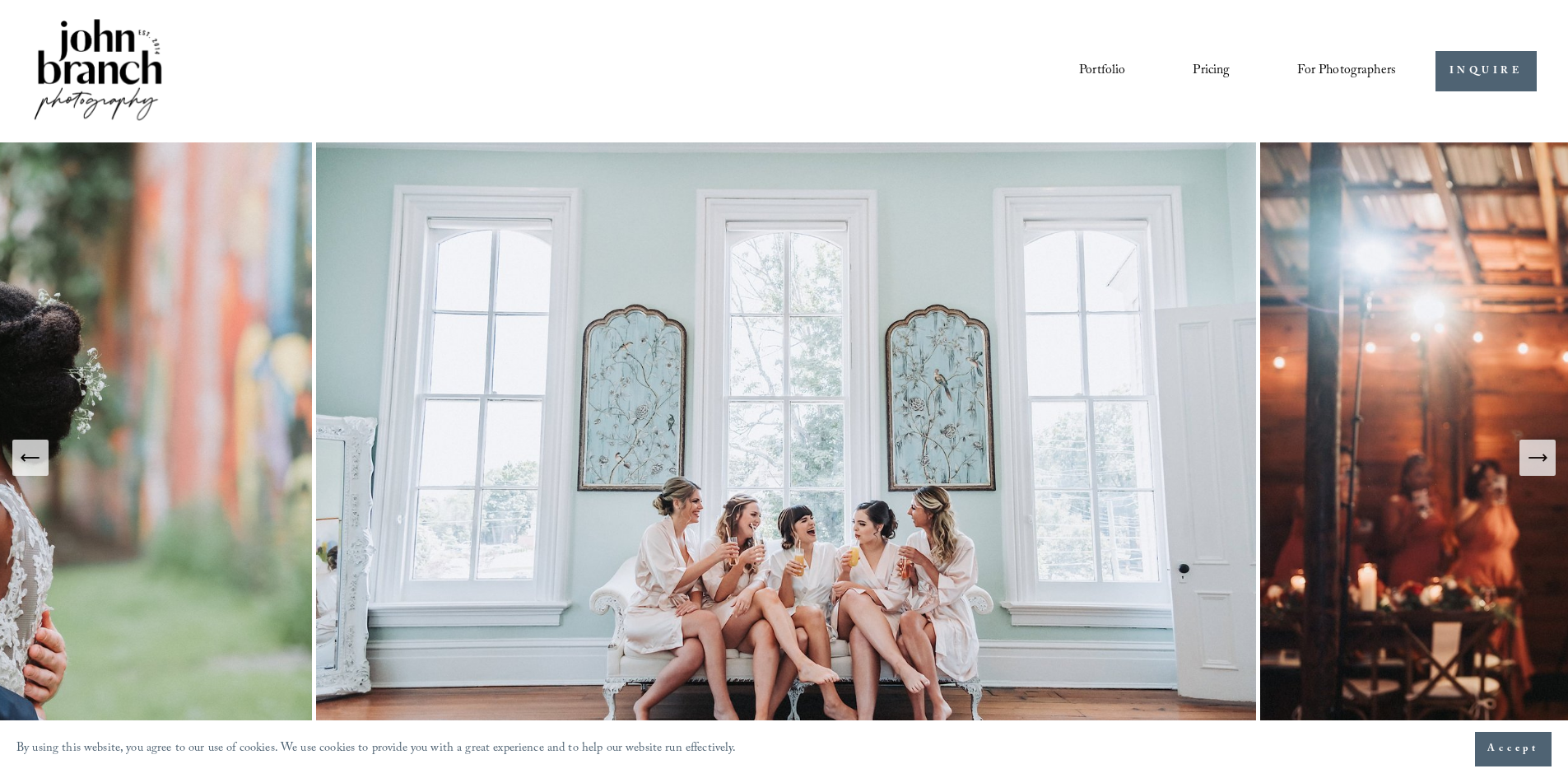
click at [1554, 467] on button "Next Slide" at bounding box center [1538, 458] width 37 height 37
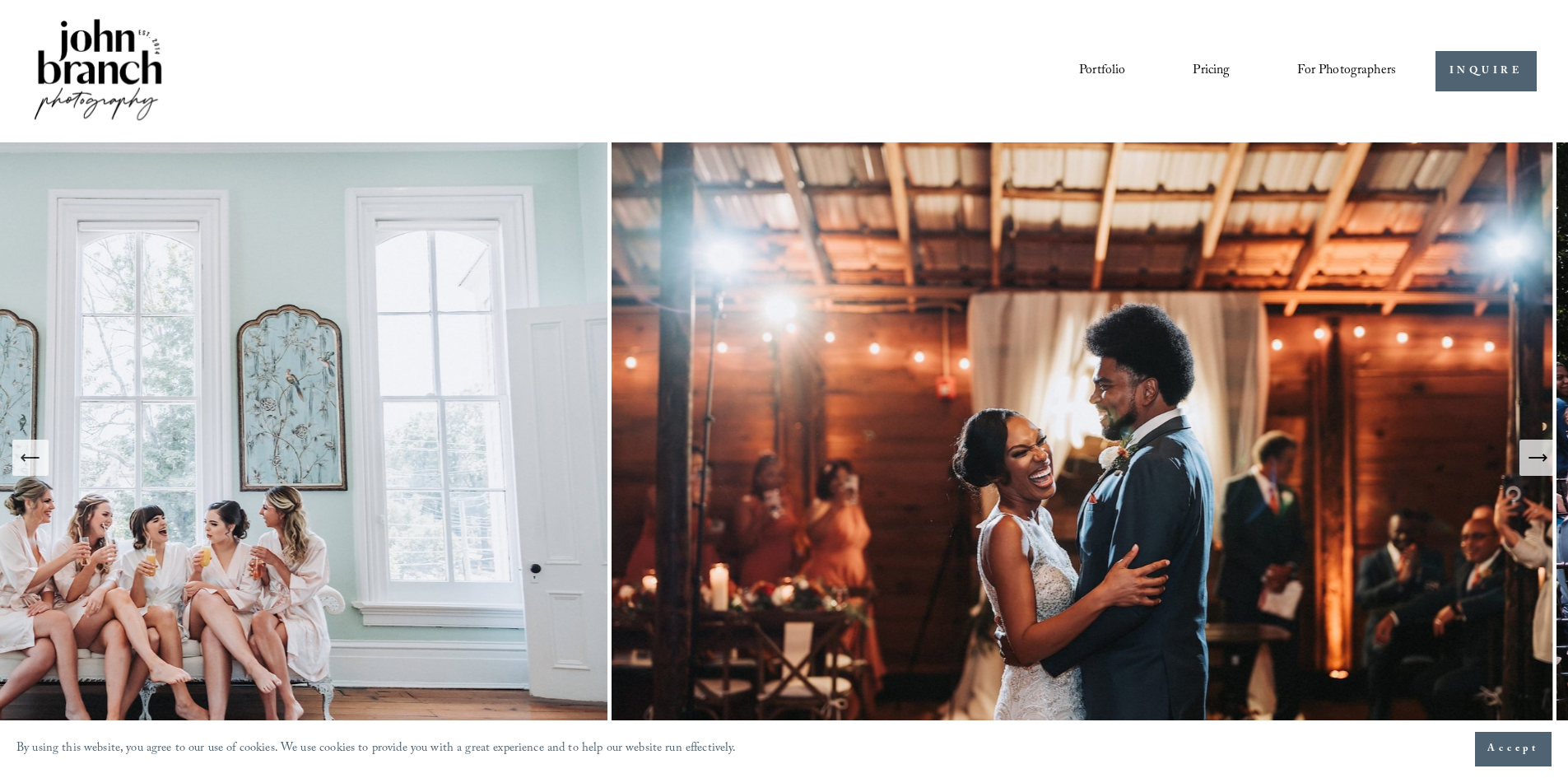
click at [1553, 467] on button "Next Slide" at bounding box center [1538, 458] width 37 height 37
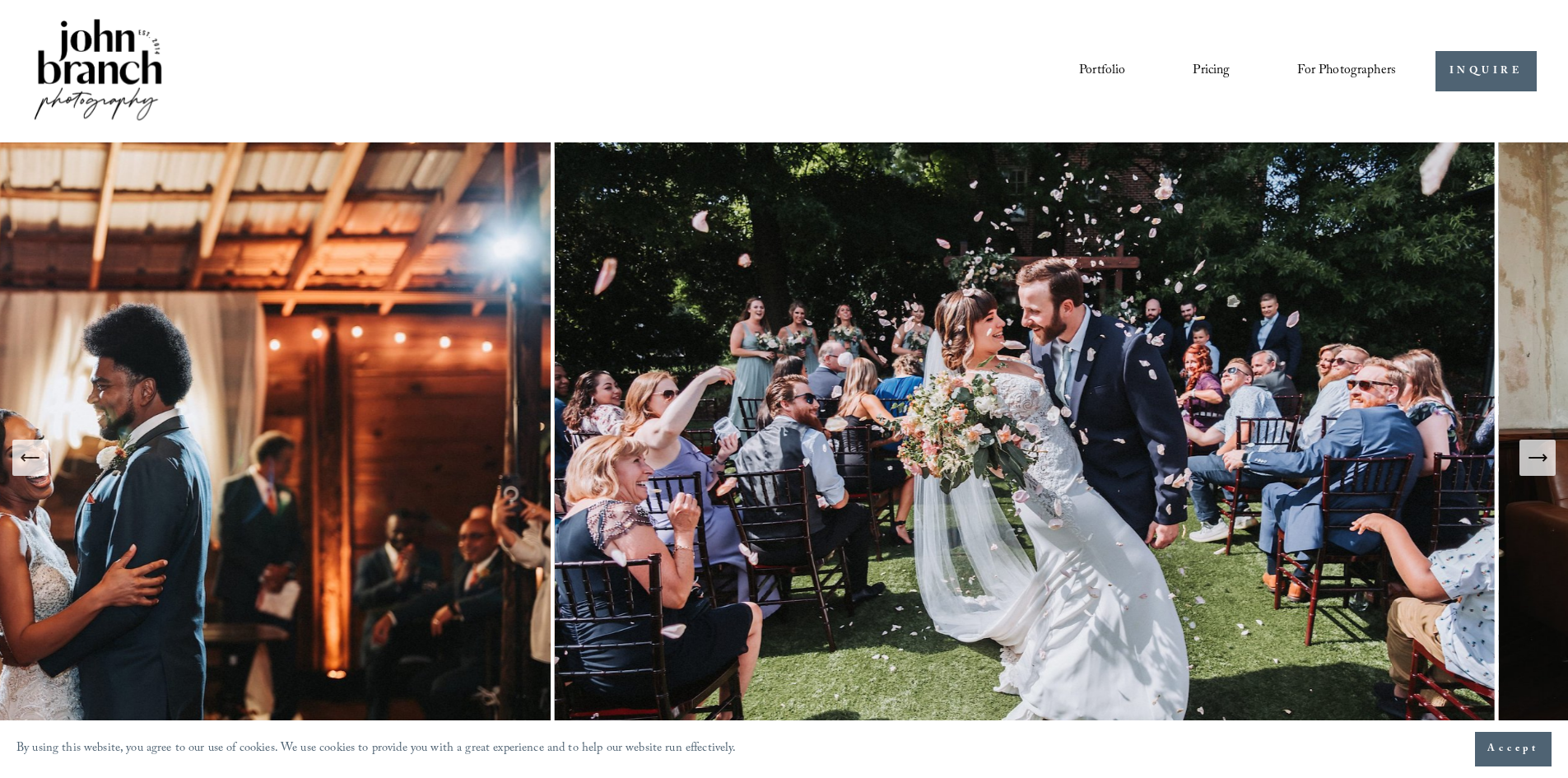
click at [1552, 467] on button "Next Slide" at bounding box center [1538, 458] width 37 height 37
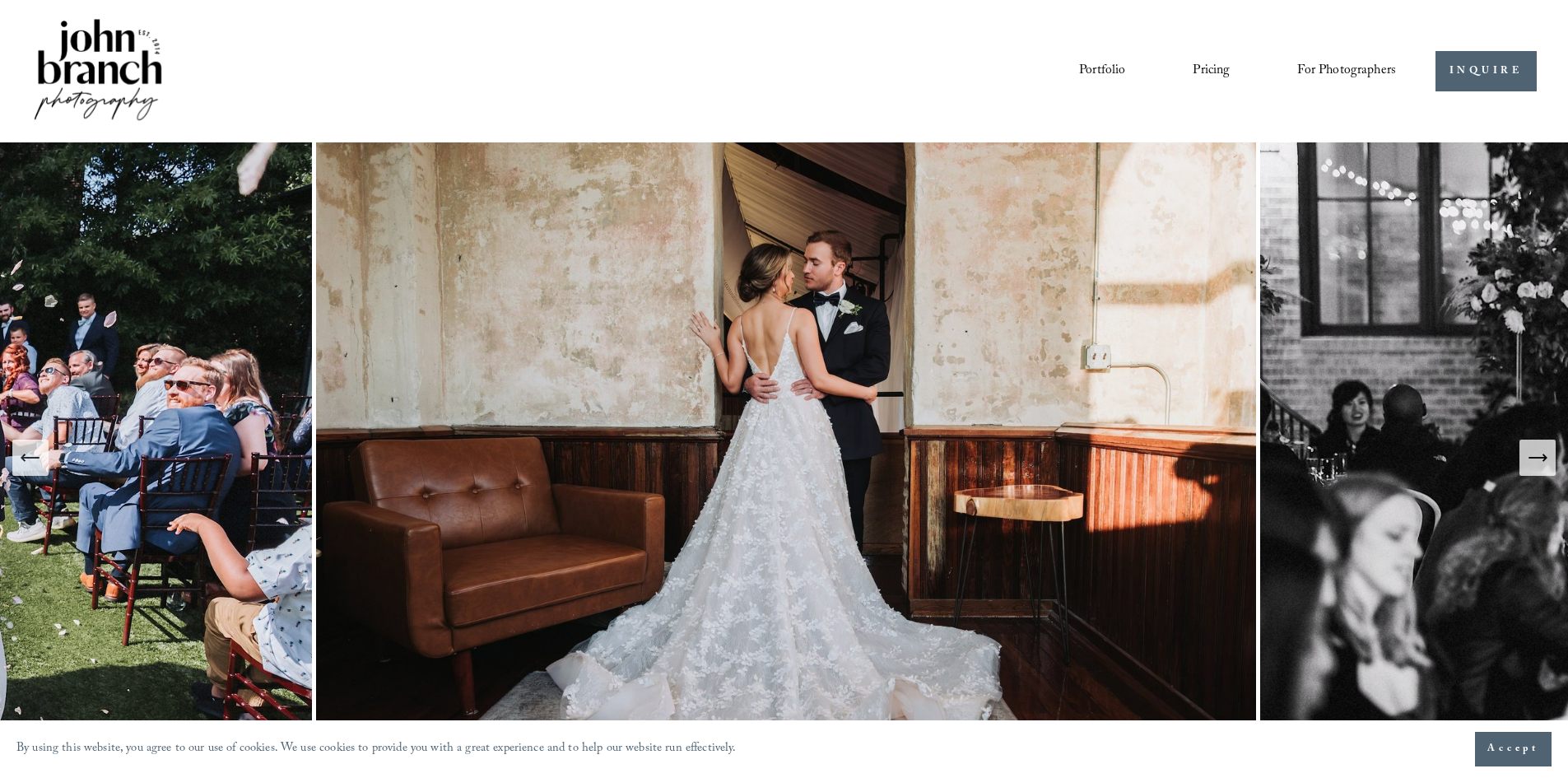
click at [1553, 466] on button "Next Slide" at bounding box center [1538, 458] width 37 height 37
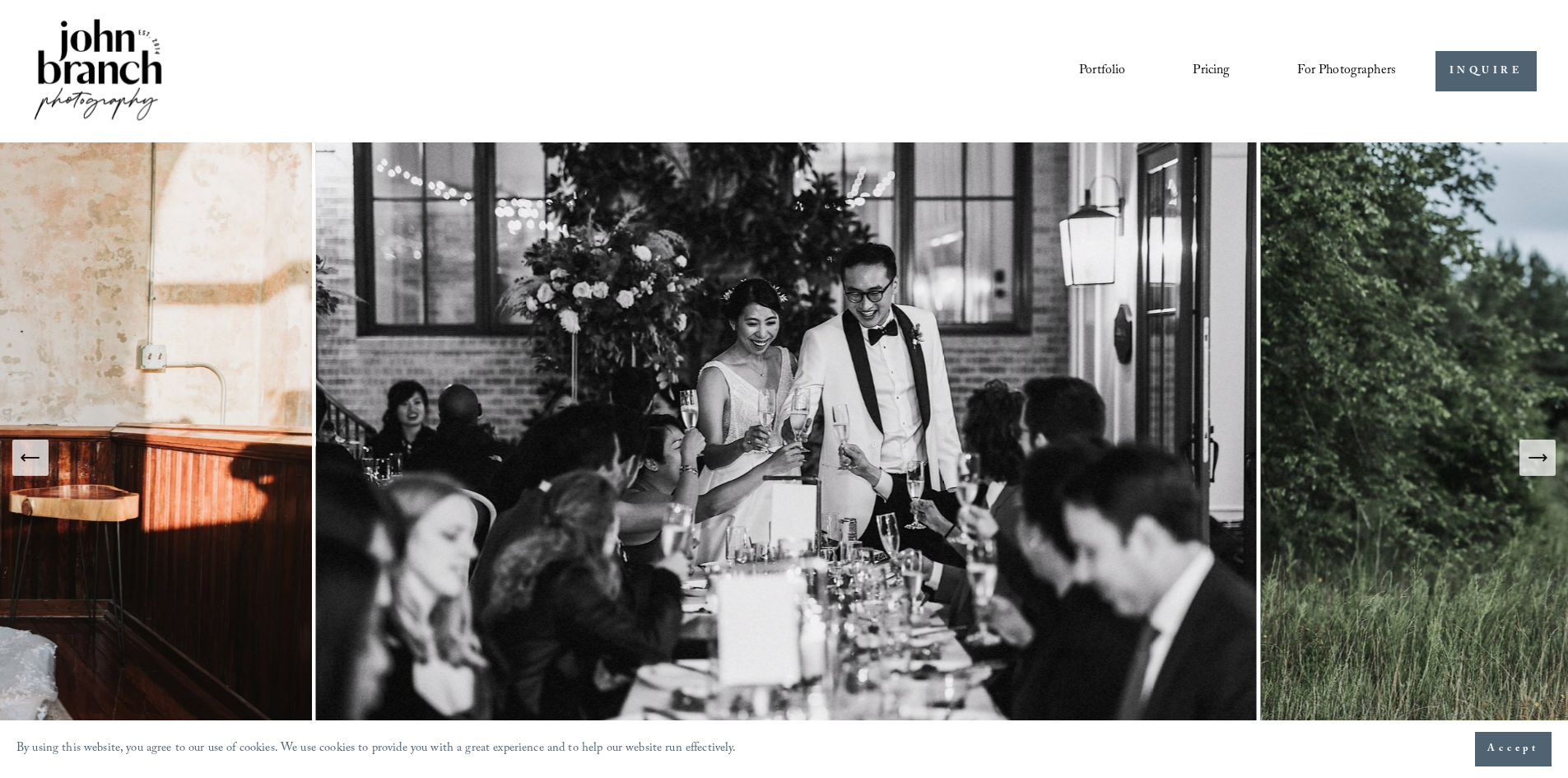
click at [1553, 466] on button "Next Slide" at bounding box center [1538, 458] width 37 height 37
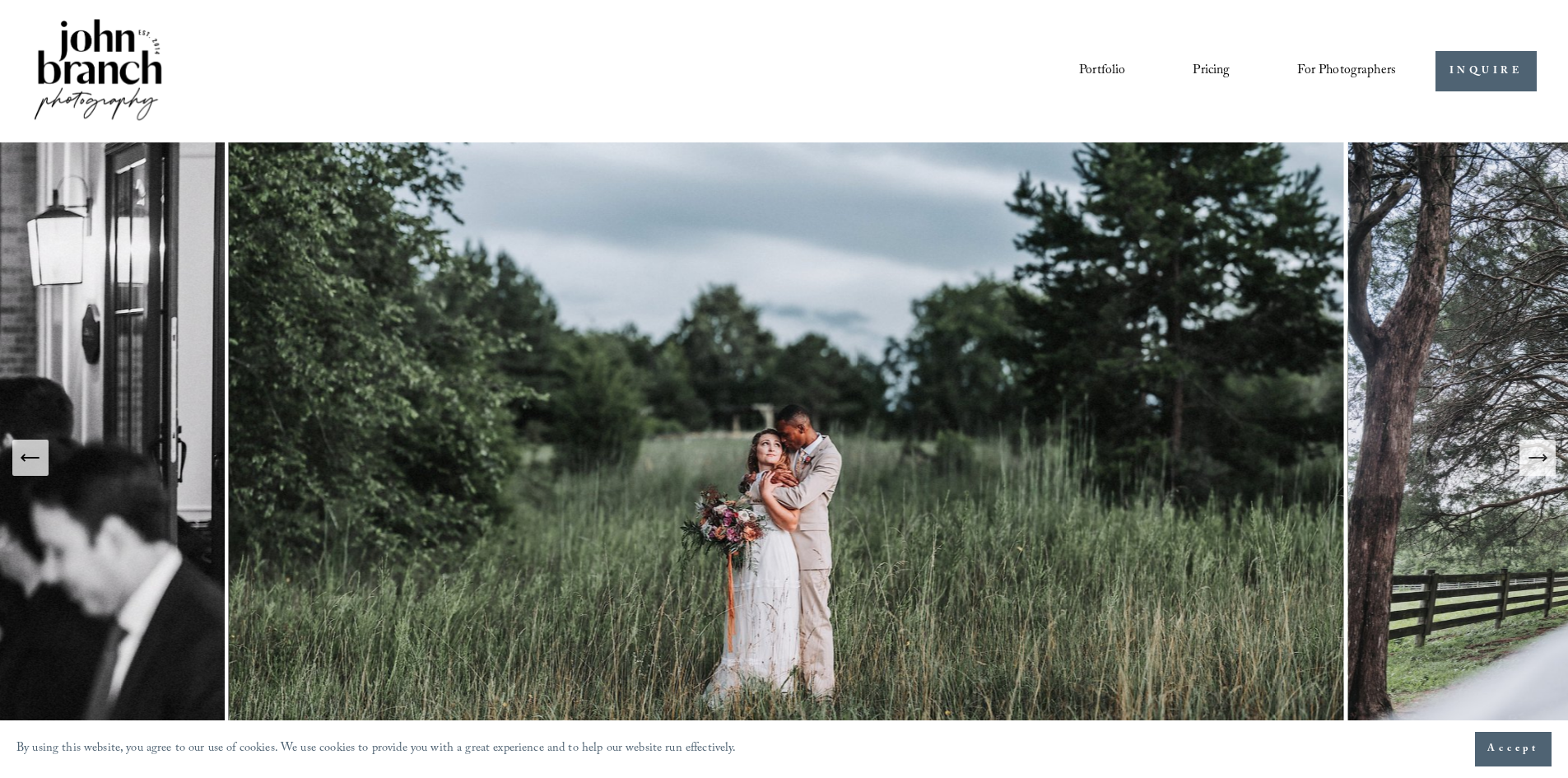
click at [1553, 466] on button "Next Slide" at bounding box center [1538, 458] width 37 height 37
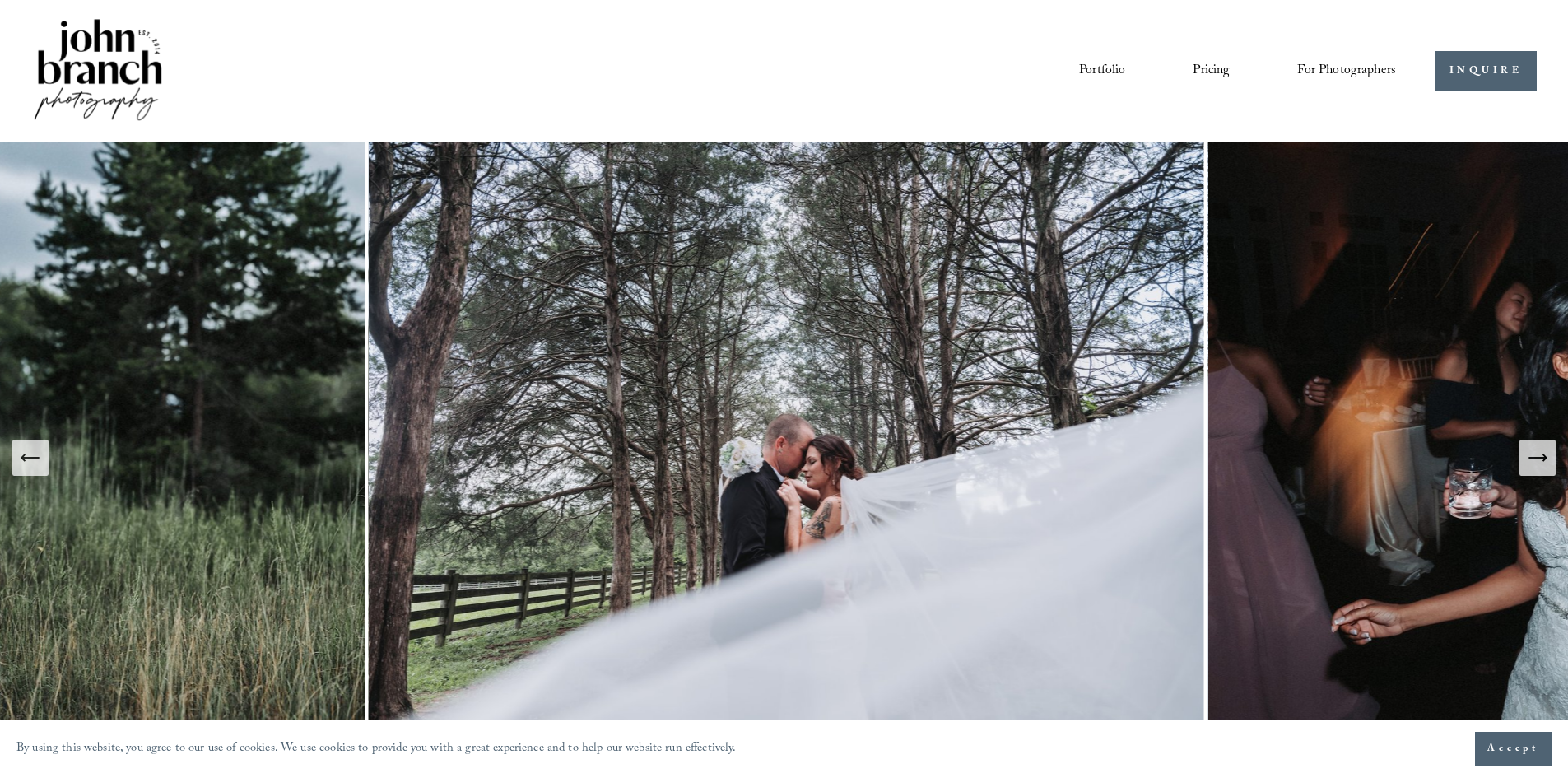
click at [1553, 466] on button "Next Slide" at bounding box center [1538, 458] width 37 height 37
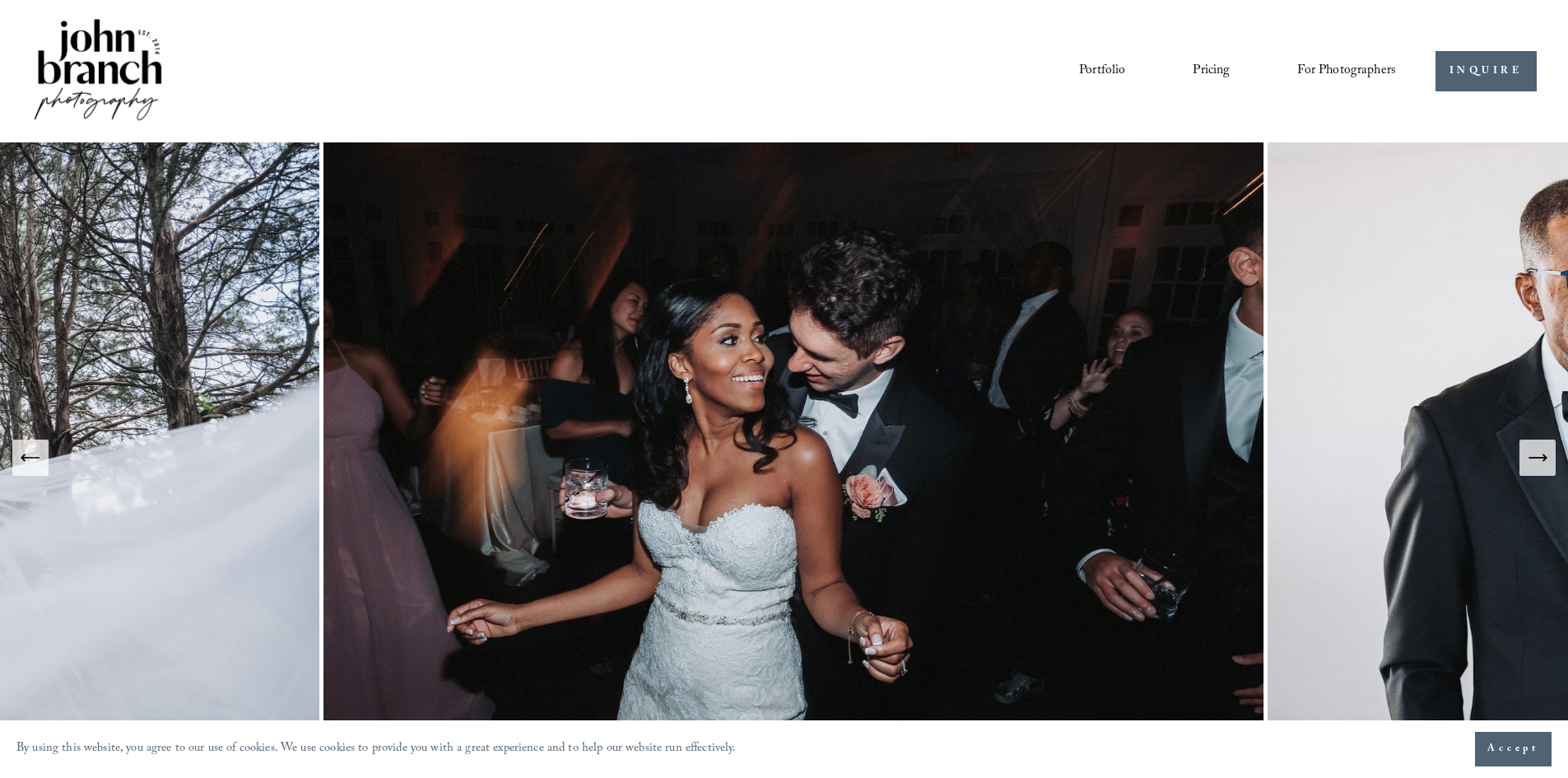
click at [1553, 466] on button "Next Slide" at bounding box center [1538, 458] width 37 height 37
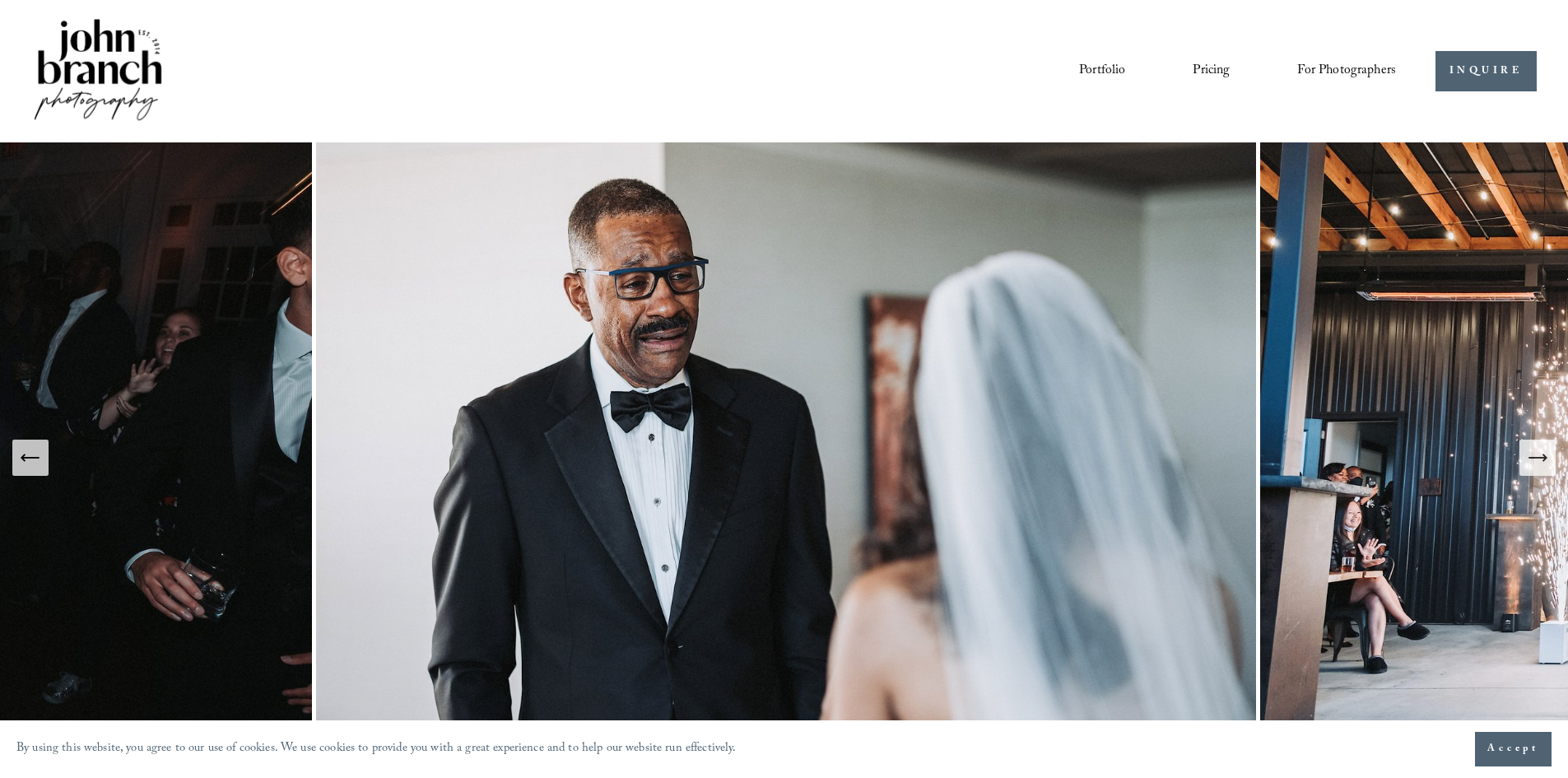
click at [1553, 466] on button "Next Slide" at bounding box center [1538, 458] width 37 height 37
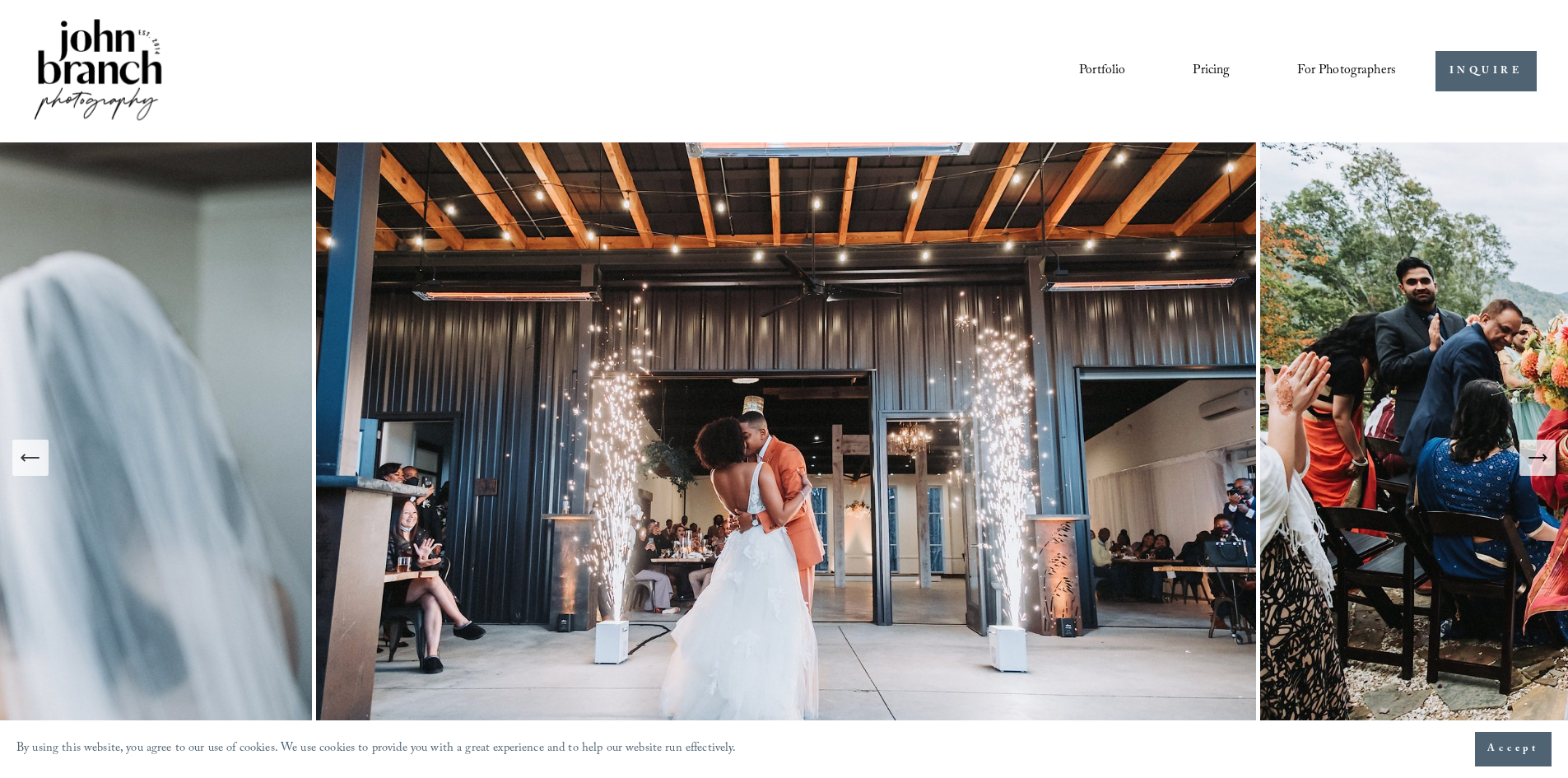
click at [1552, 464] on button "Next Slide" at bounding box center [1538, 458] width 37 height 37
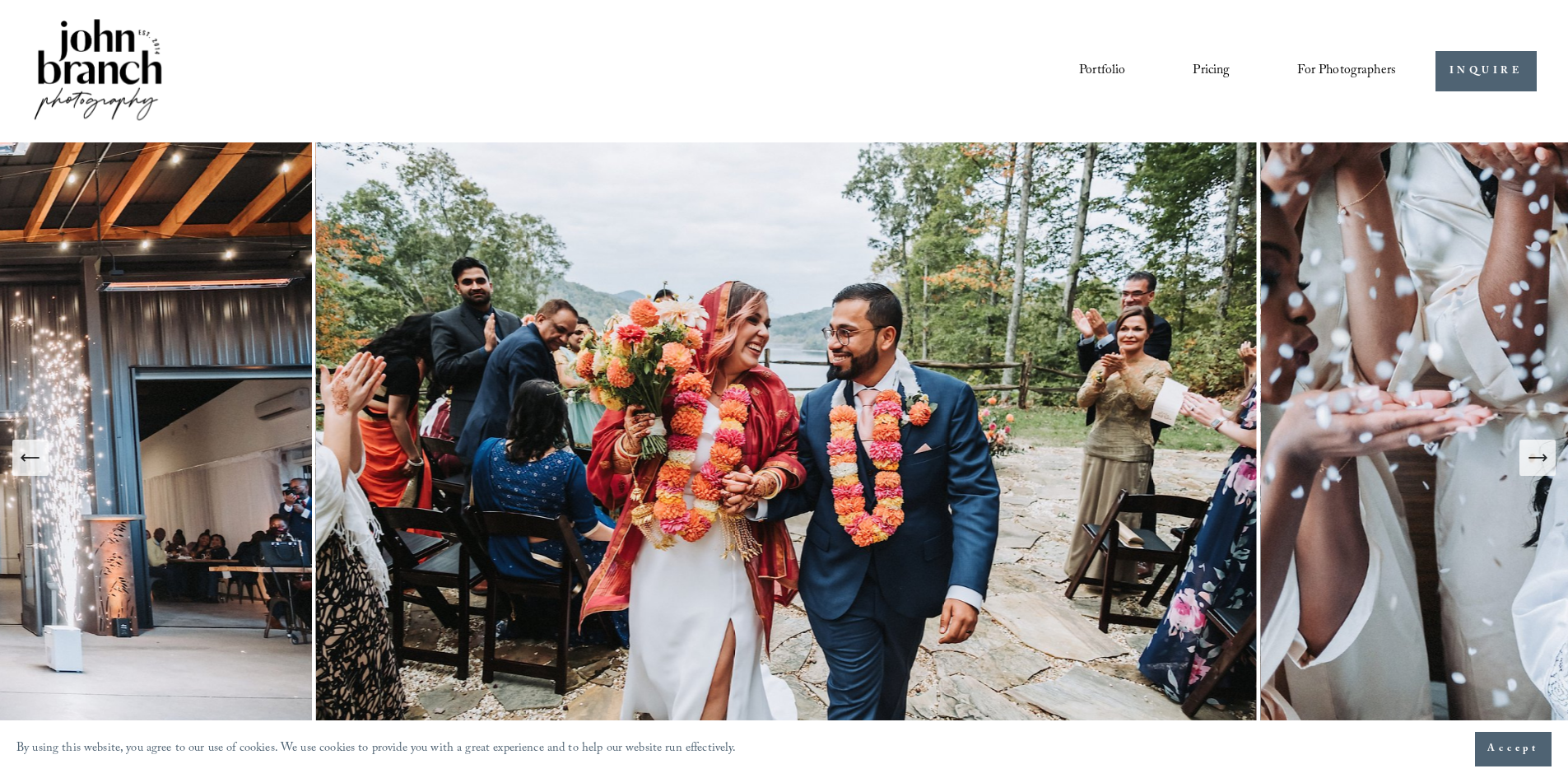
click at [1552, 464] on button "Next Slide" at bounding box center [1538, 458] width 37 height 37
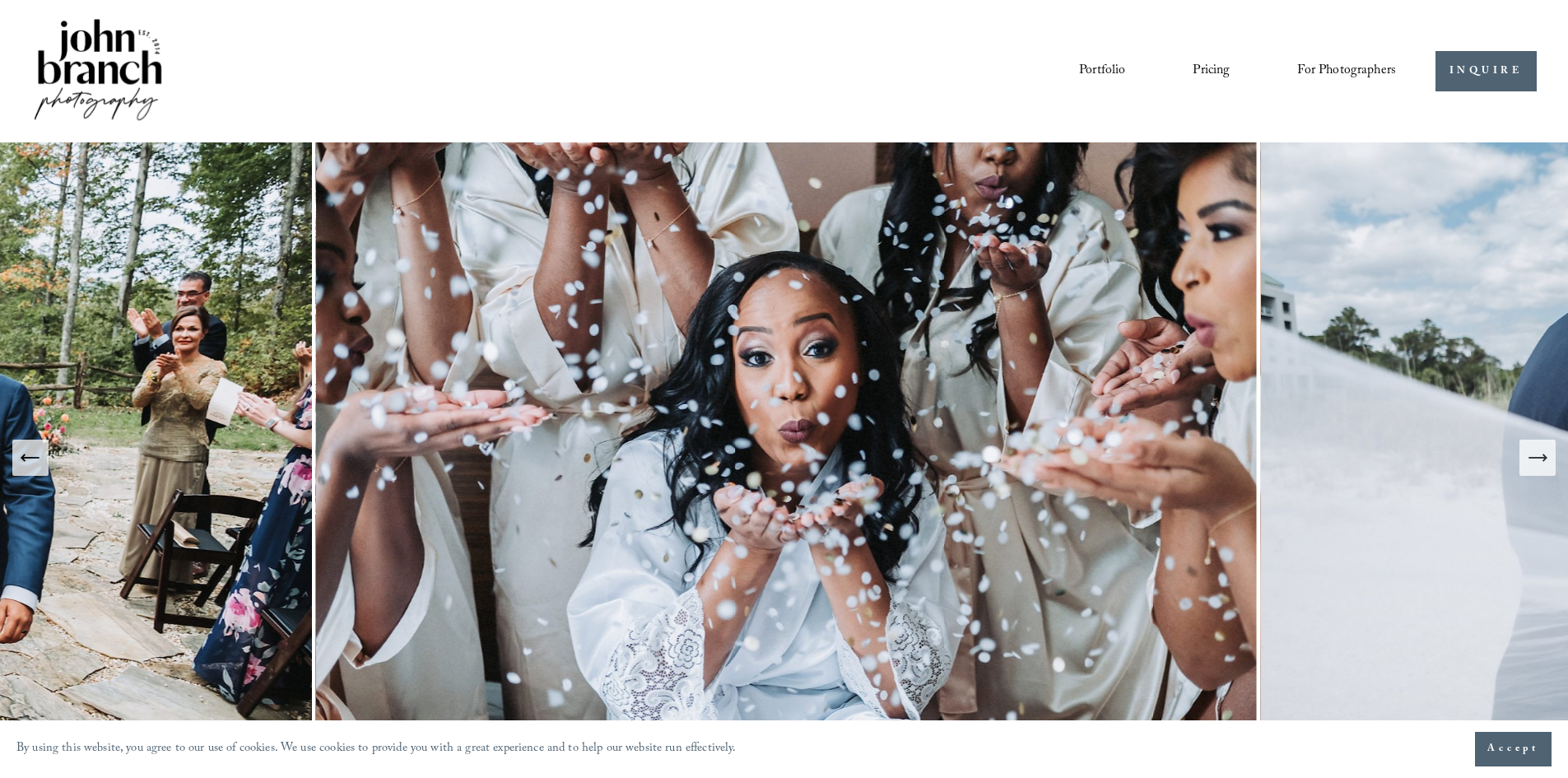
click at [1552, 464] on button "Next Slide" at bounding box center [1538, 458] width 37 height 37
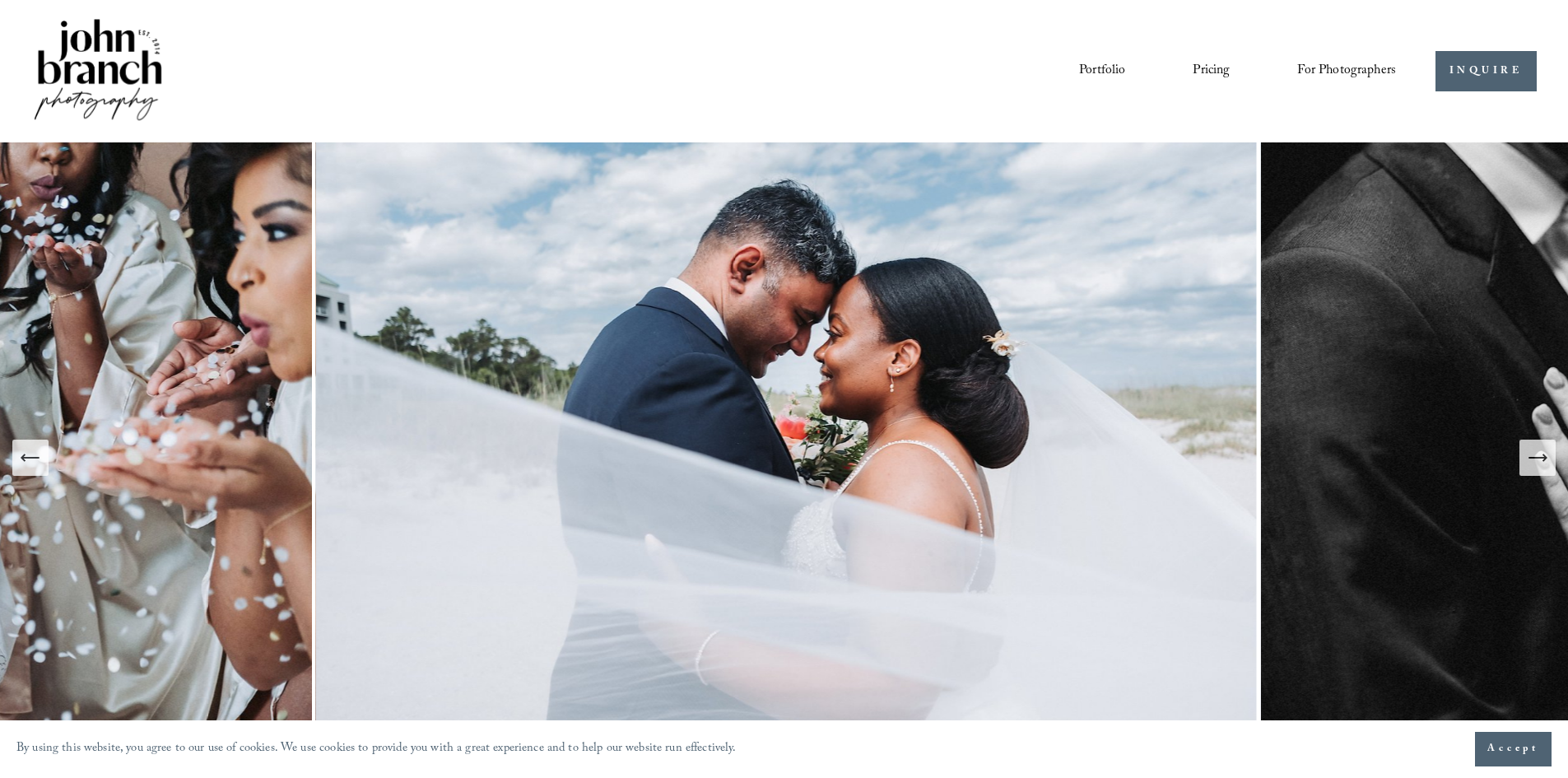
click at [1552, 464] on button "Next Slide" at bounding box center [1538, 458] width 37 height 37
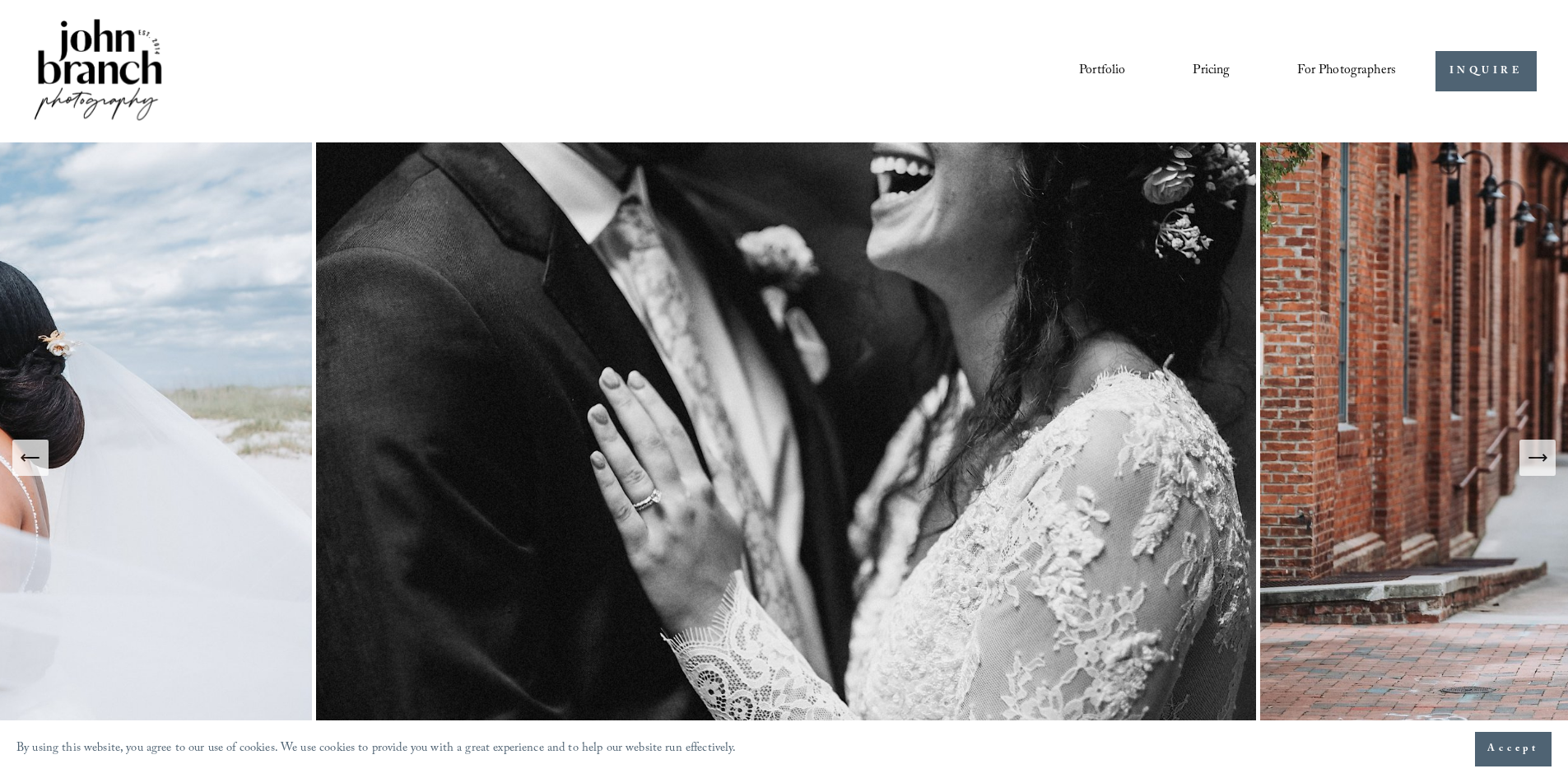
click at [1552, 464] on button "Next Slide" at bounding box center [1538, 458] width 37 height 37
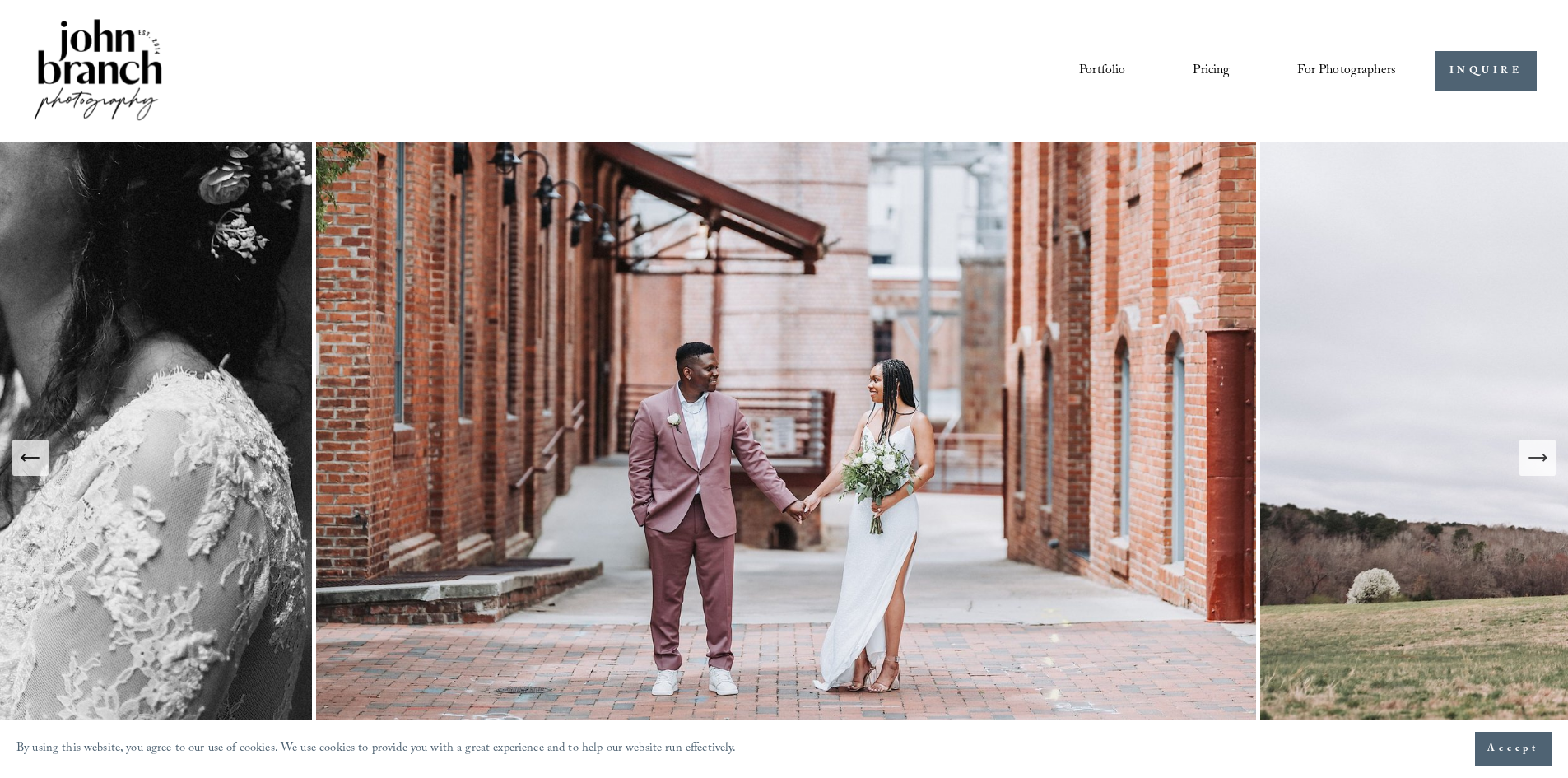
click at [1552, 464] on button "Next Slide" at bounding box center [1538, 458] width 37 height 37
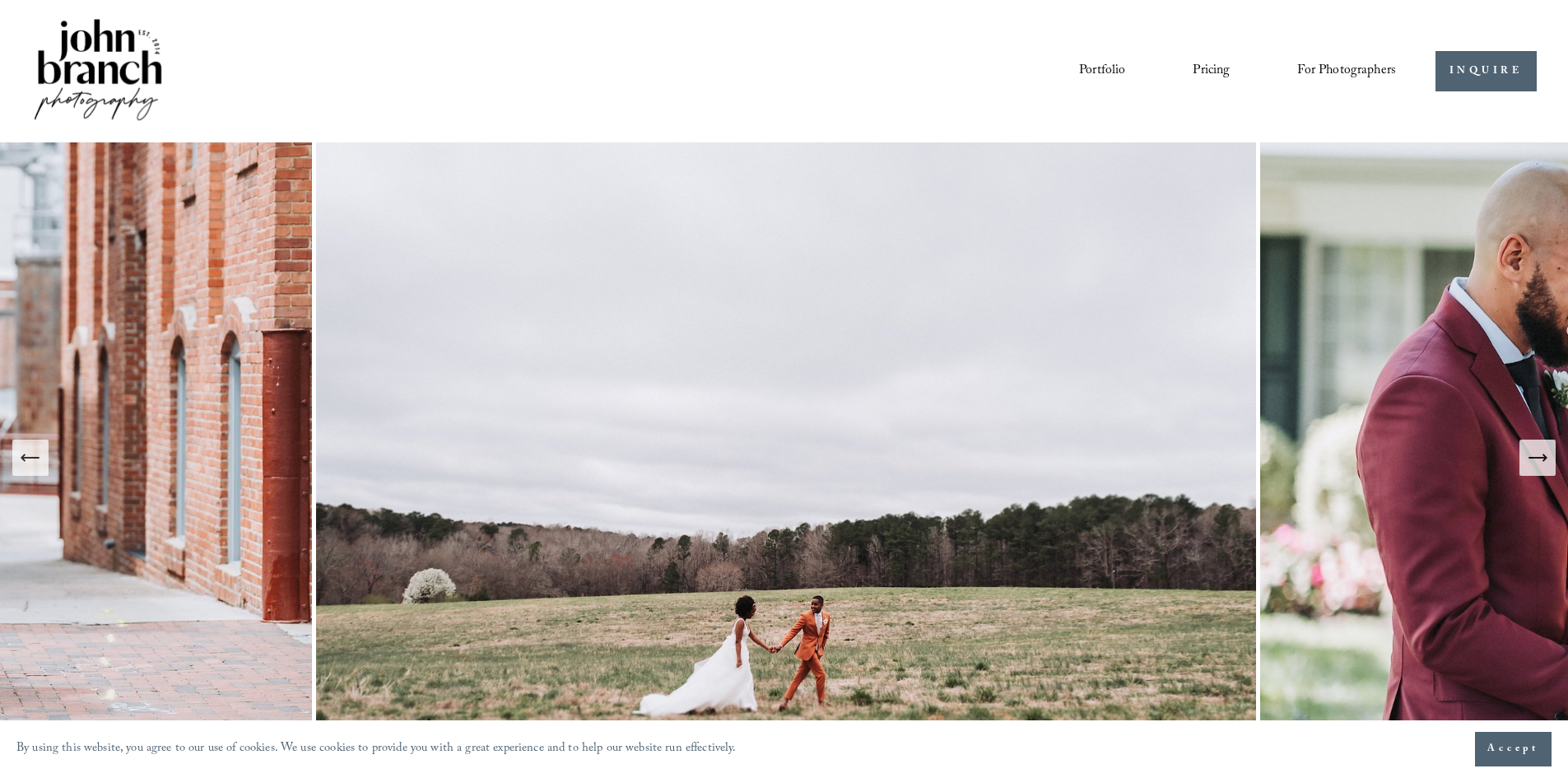
click at [1552, 464] on button "Next Slide" at bounding box center [1538, 458] width 37 height 37
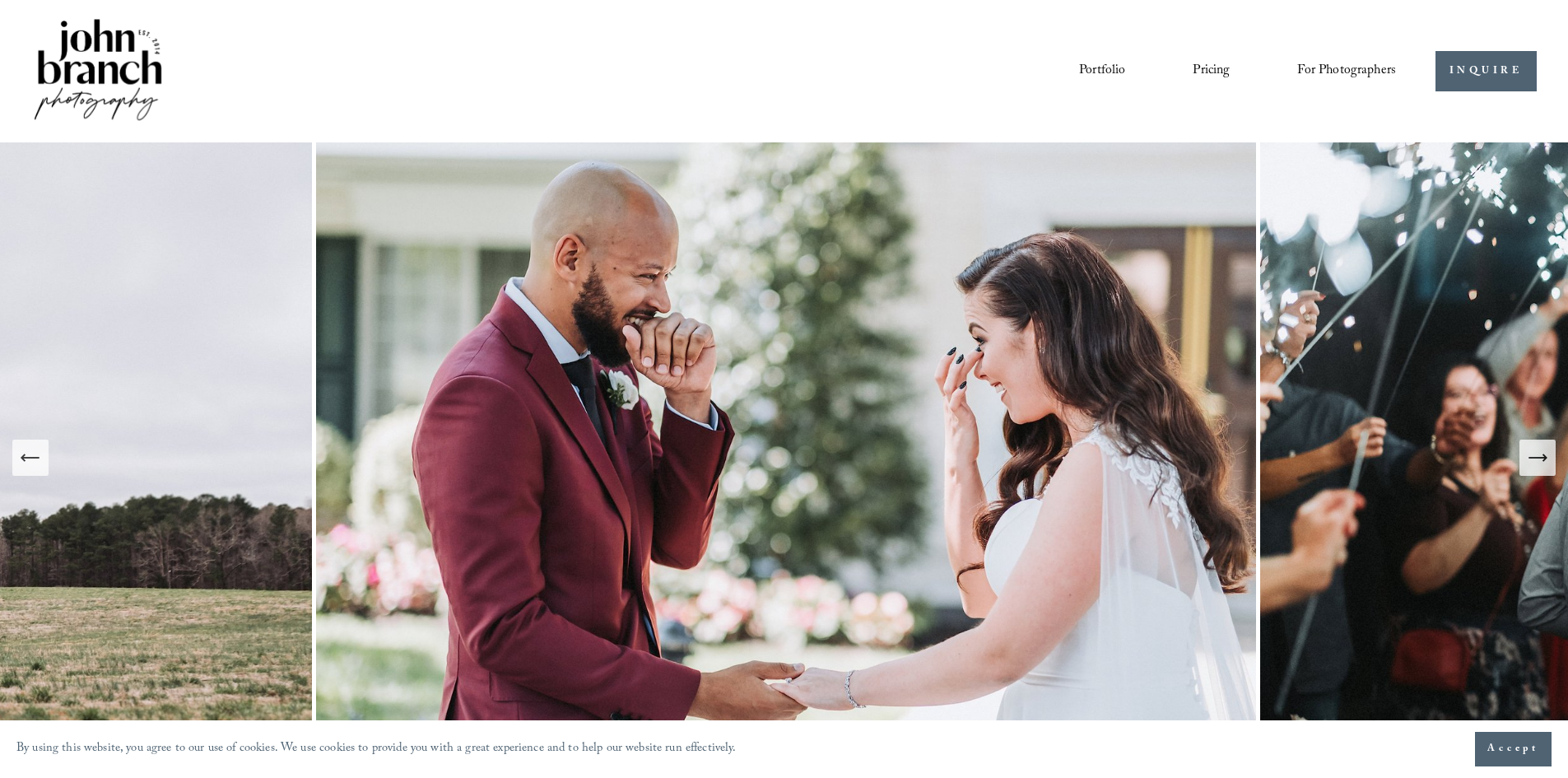
click at [39, 465] on icon "Previous Slide" at bounding box center [30, 457] width 23 height 23
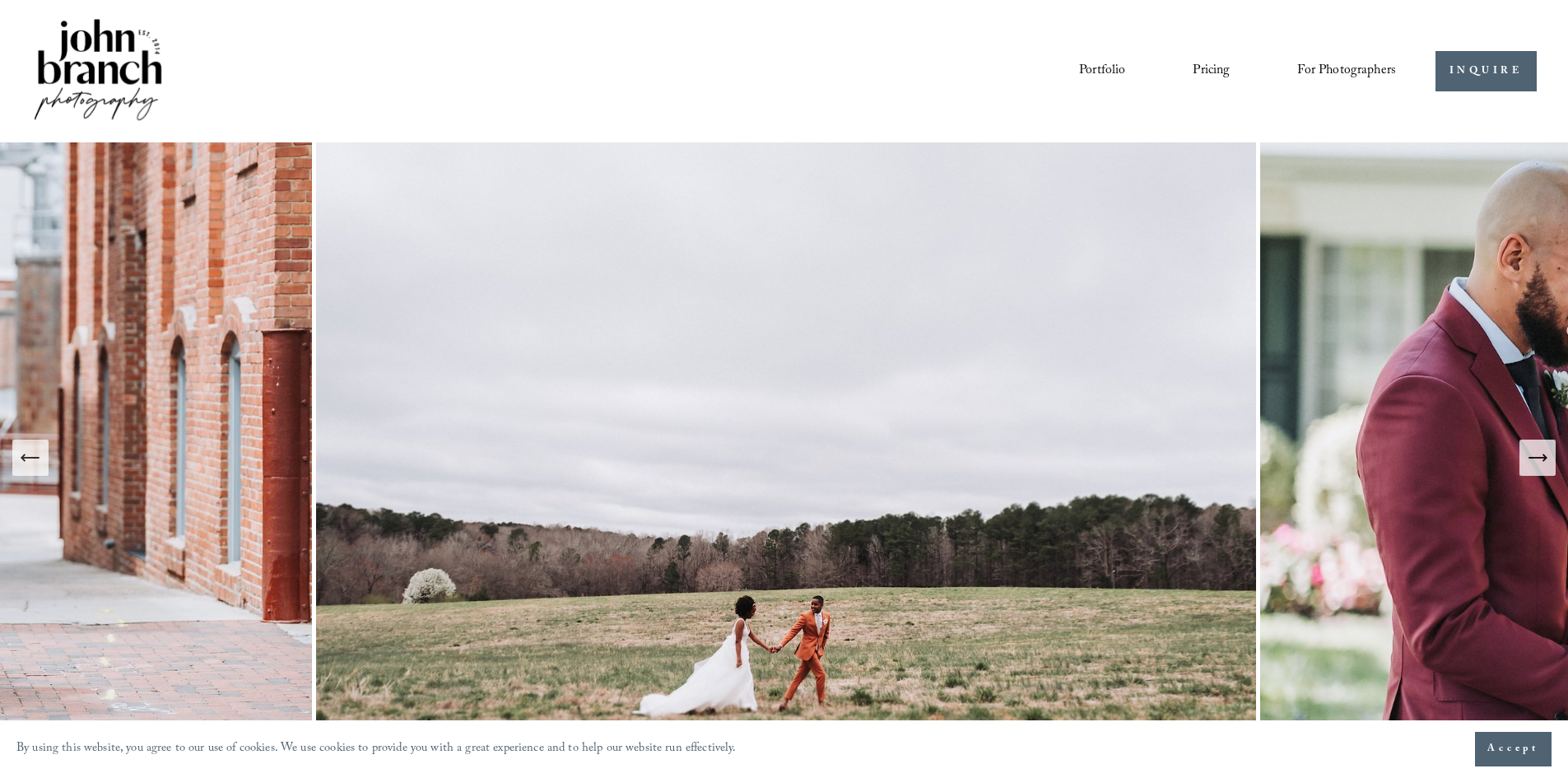
click at [19, 459] on icon "Previous Slide" at bounding box center [30, 457] width 23 height 23
